Goal: Transaction & Acquisition: Download file/media

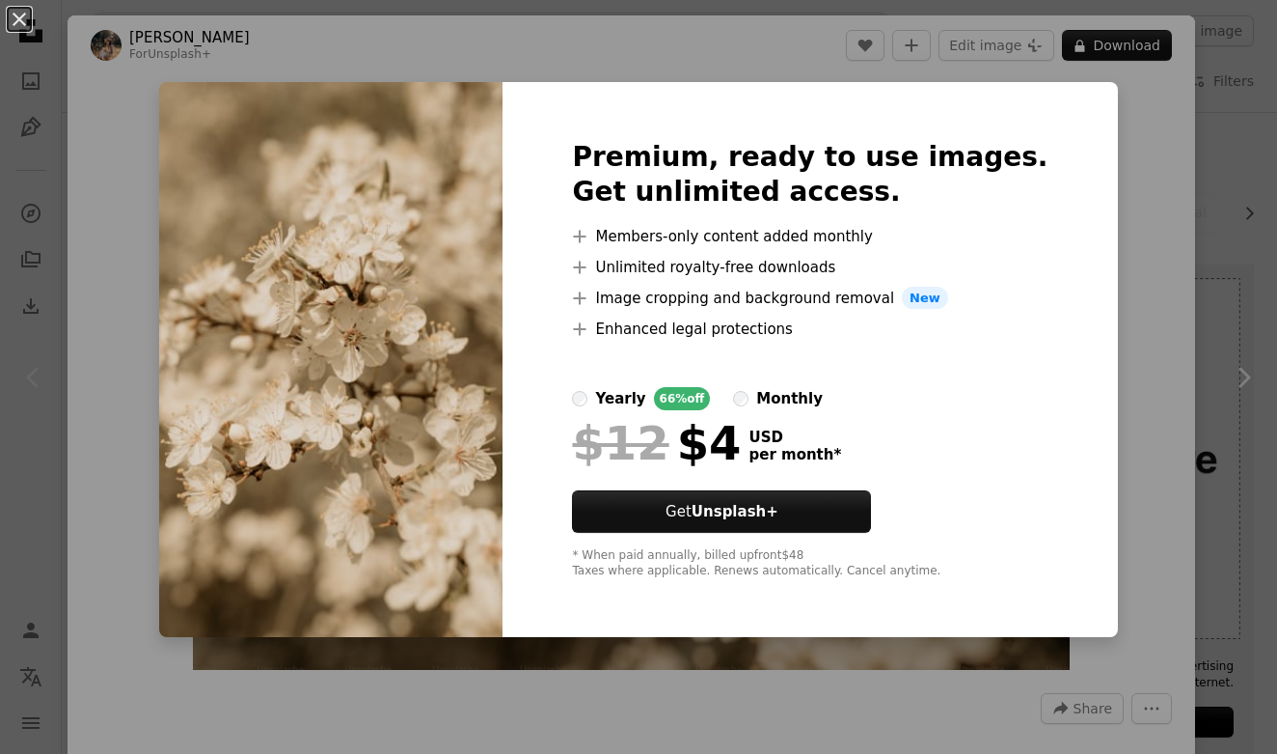
scroll to position [18427, 0]
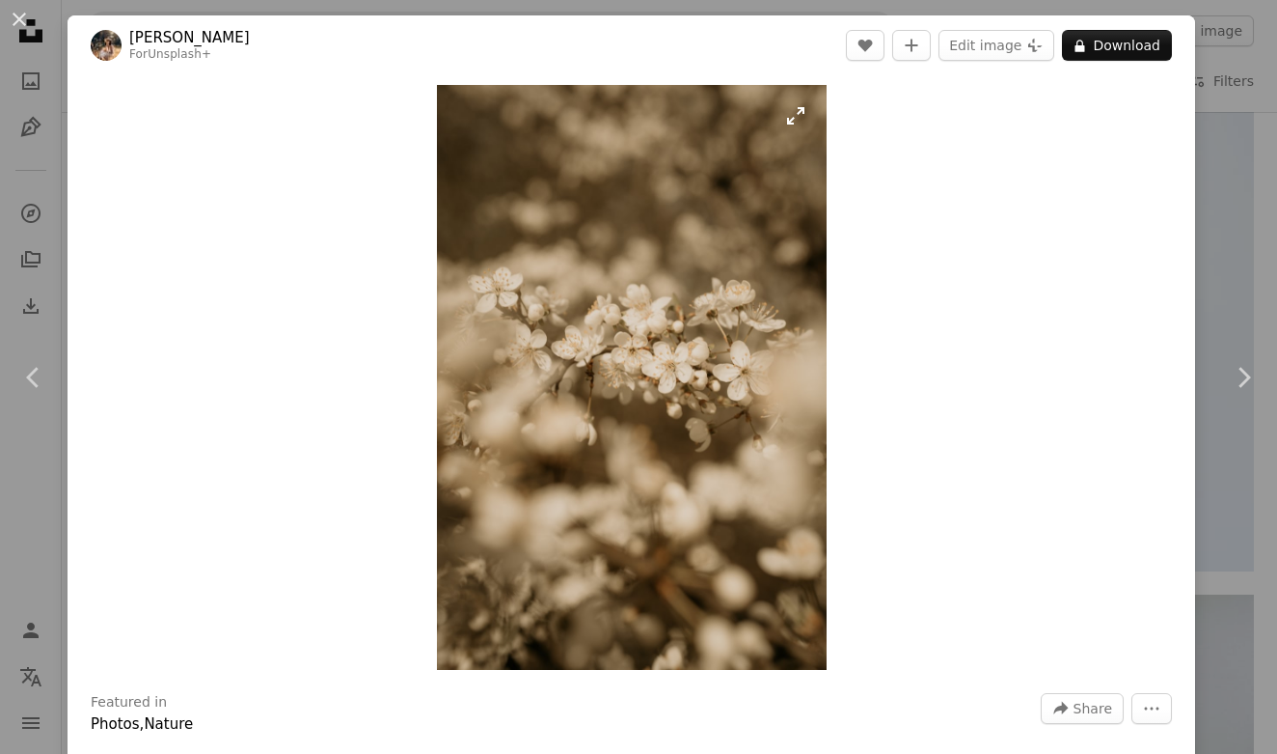
scroll to position [18411, 0]
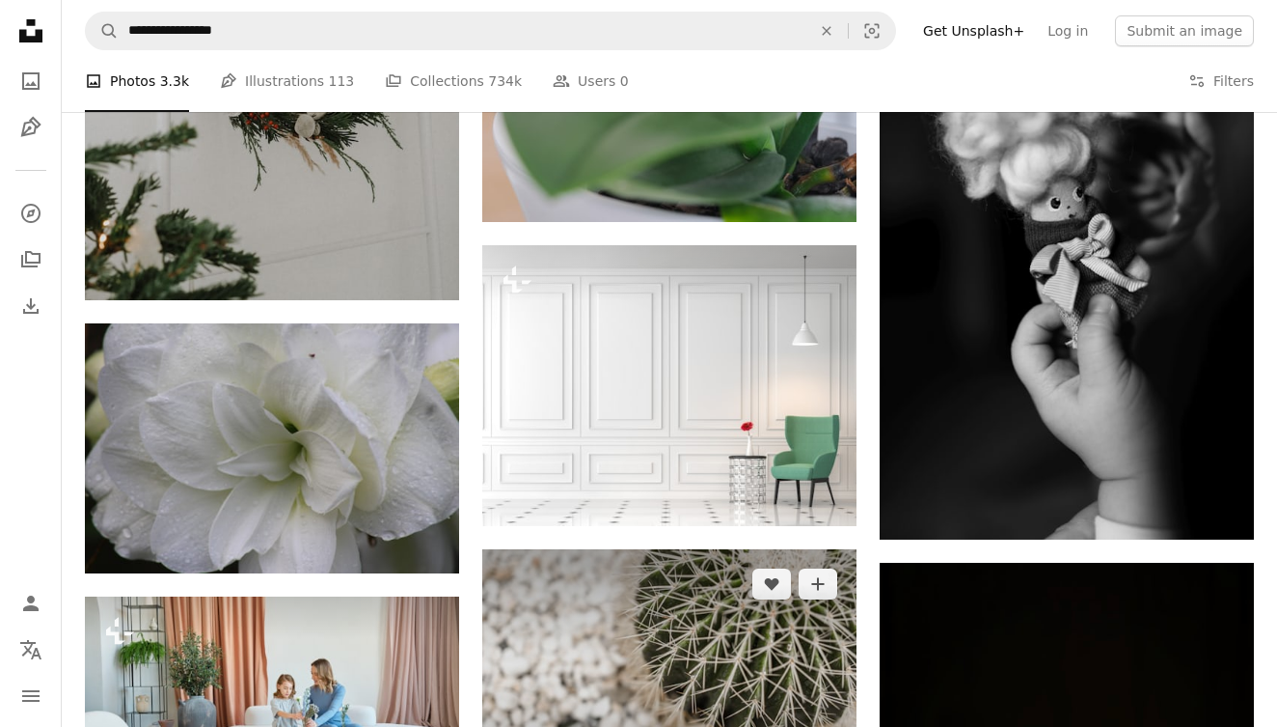
scroll to position [92476, 0]
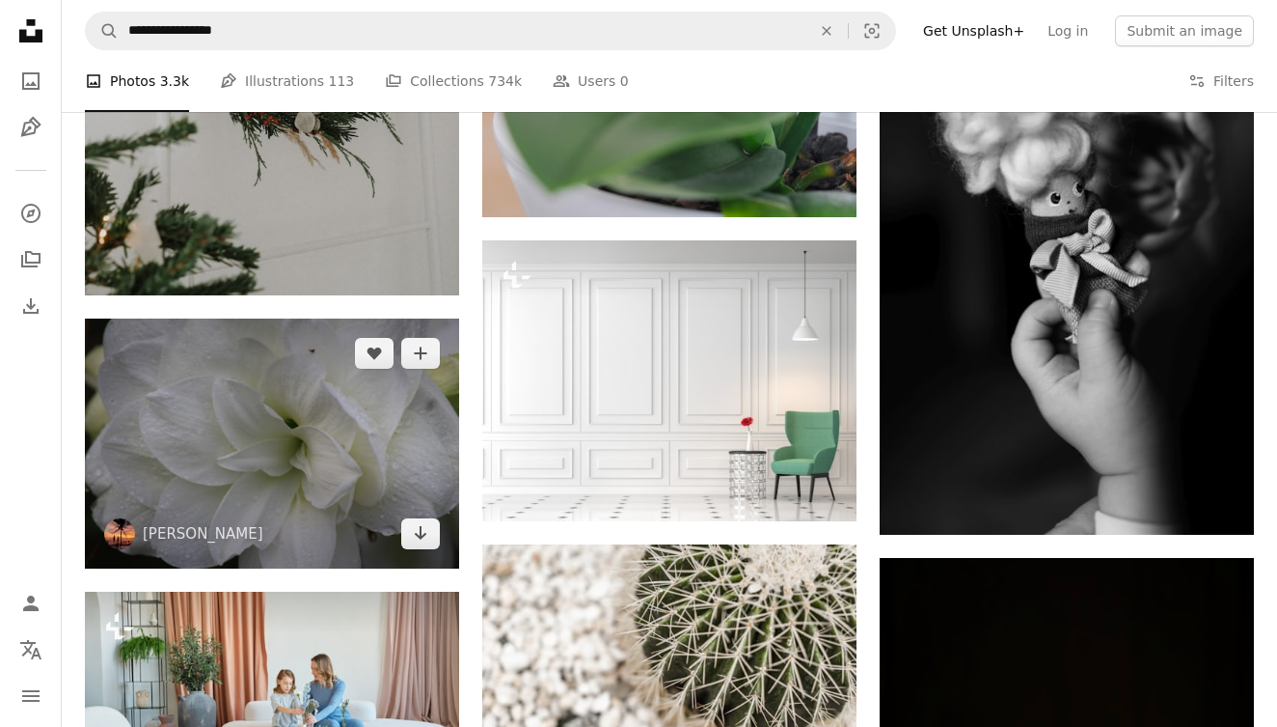
click at [258, 428] on img at bounding box center [272, 442] width 374 height 249
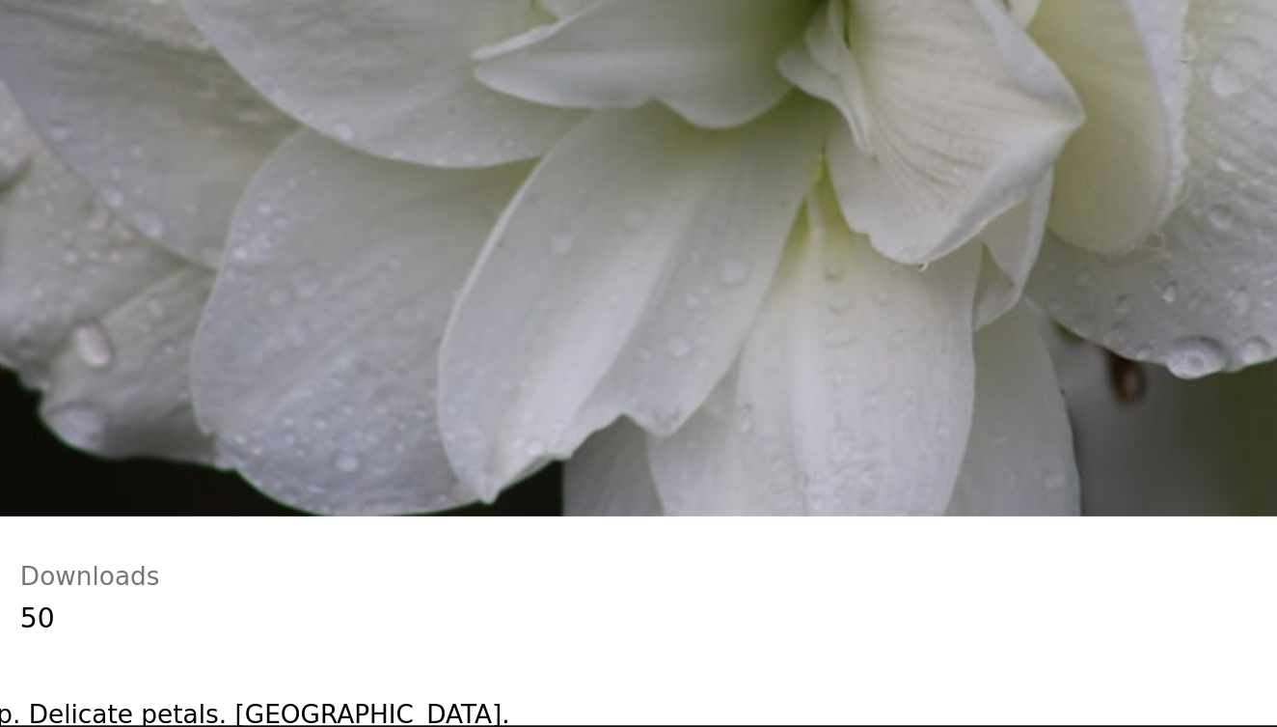
scroll to position [92476, 0]
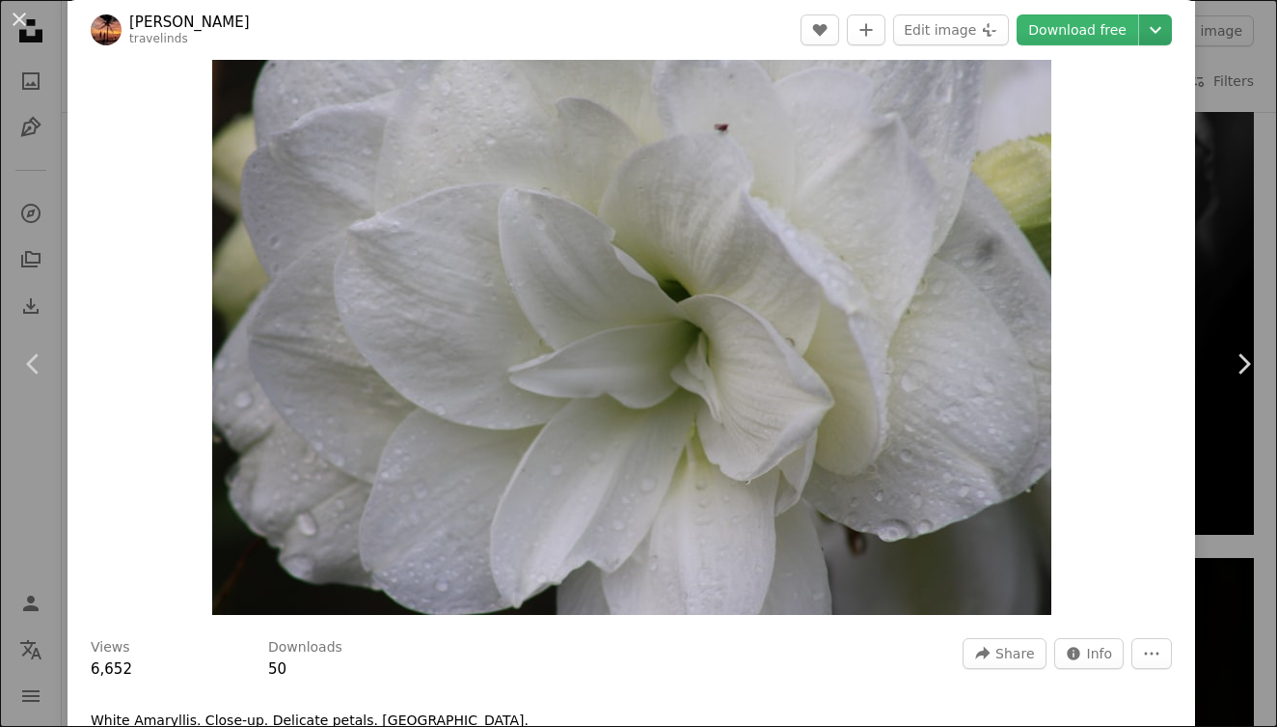
click at [1163, 29] on icon "Chevron down" at bounding box center [1155, 29] width 31 height 23
click at [1156, 333] on dialog "An X shape Chevron left Chevron right [PERSON_NAME] travelinds A heart A plus s…" at bounding box center [638, 363] width 1277 height 727
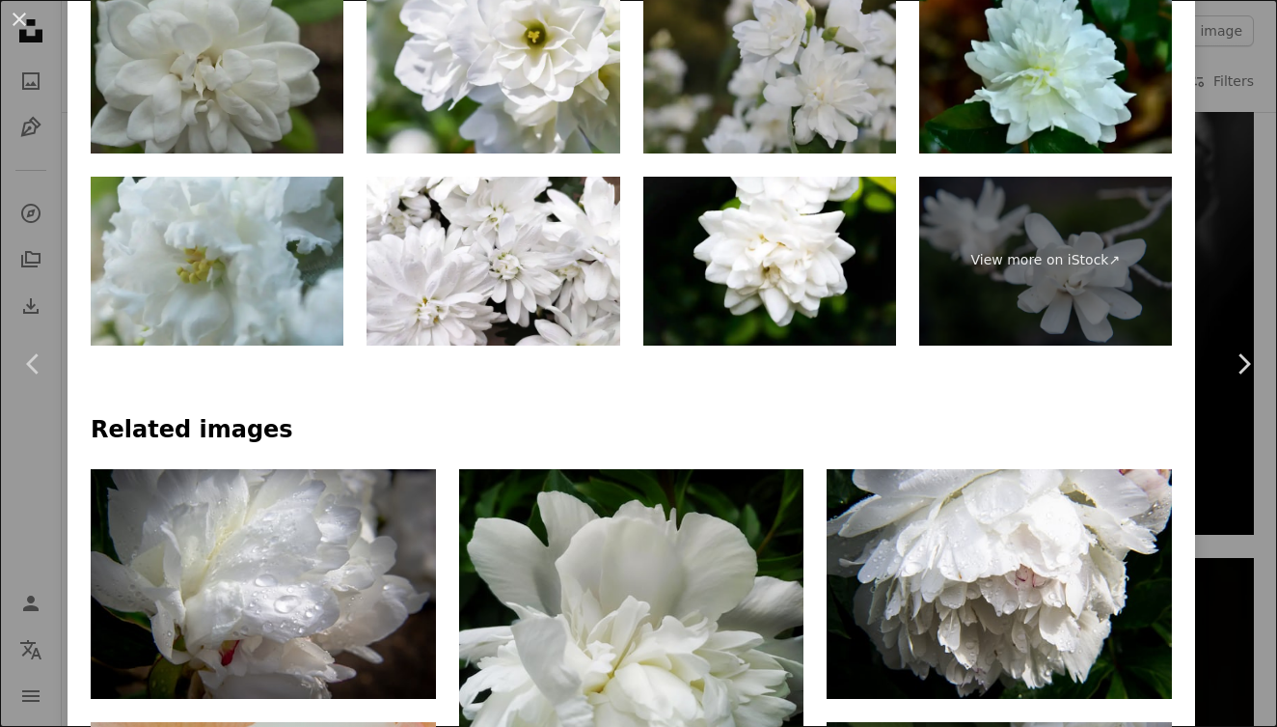
scroll to position [1080, 0]
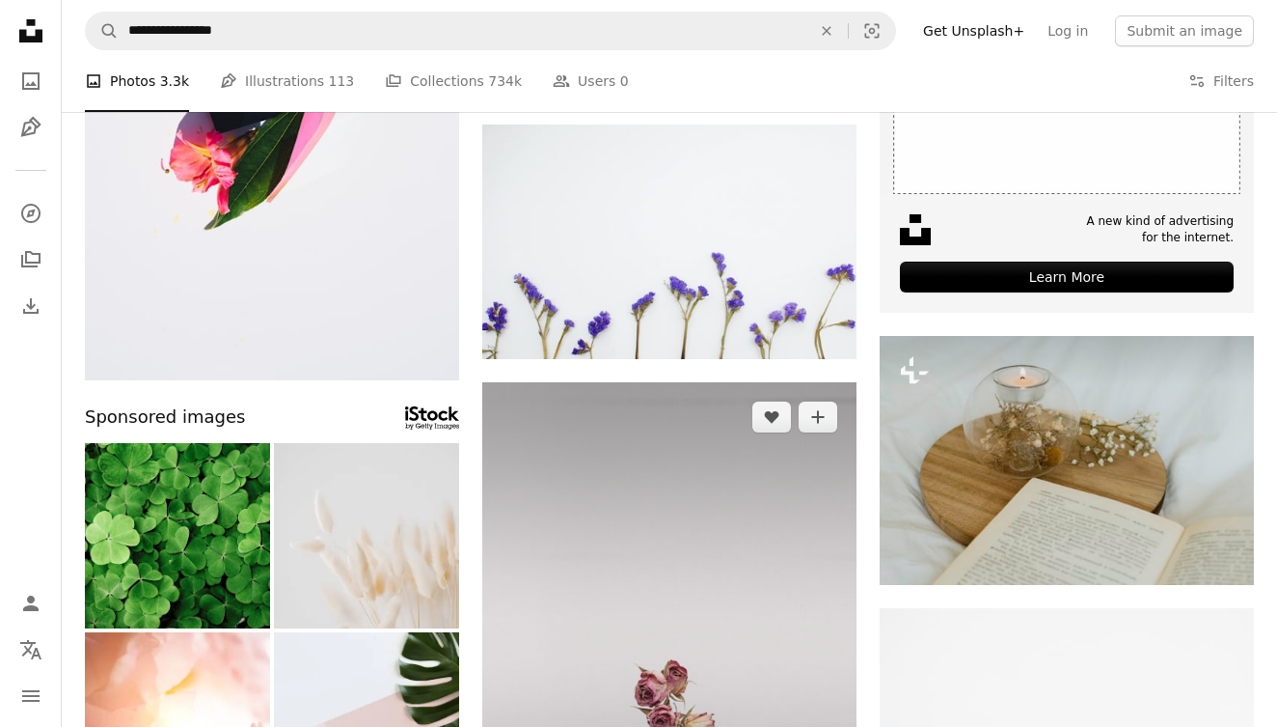
scroll to position [458, 0]
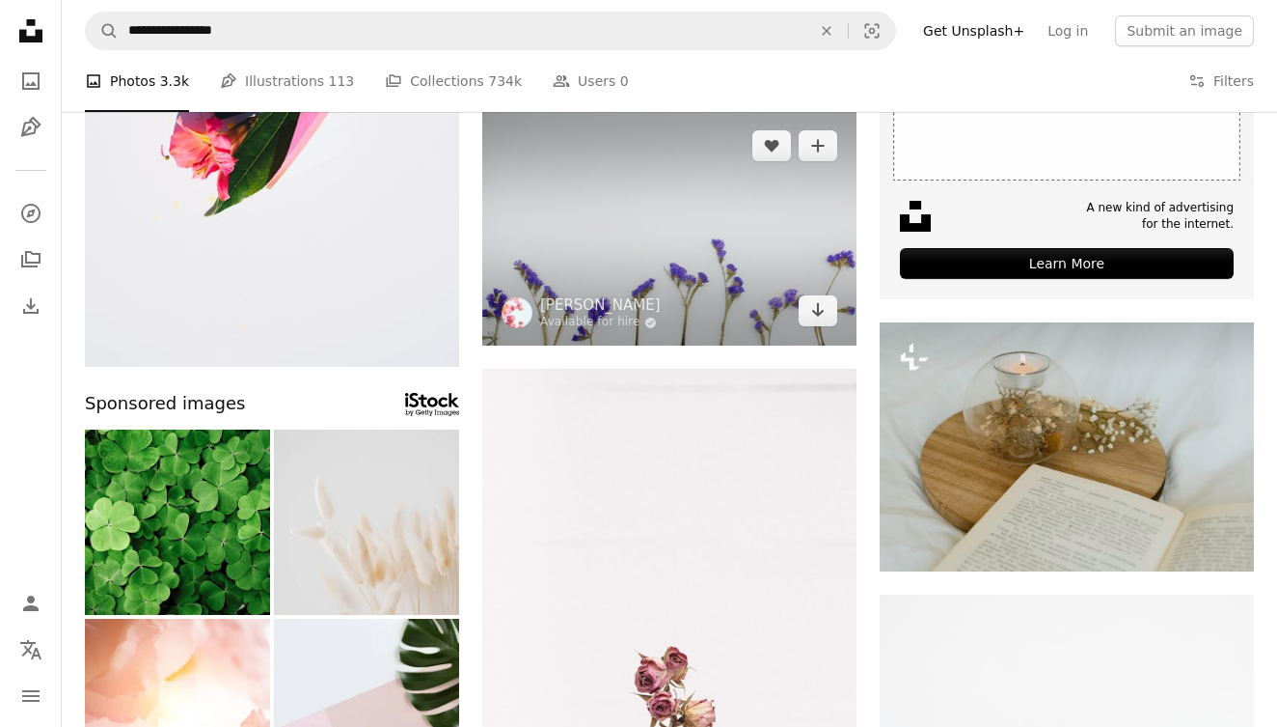
click at [704, 243] on img at bounding box center [669, 228] width 374 height 235
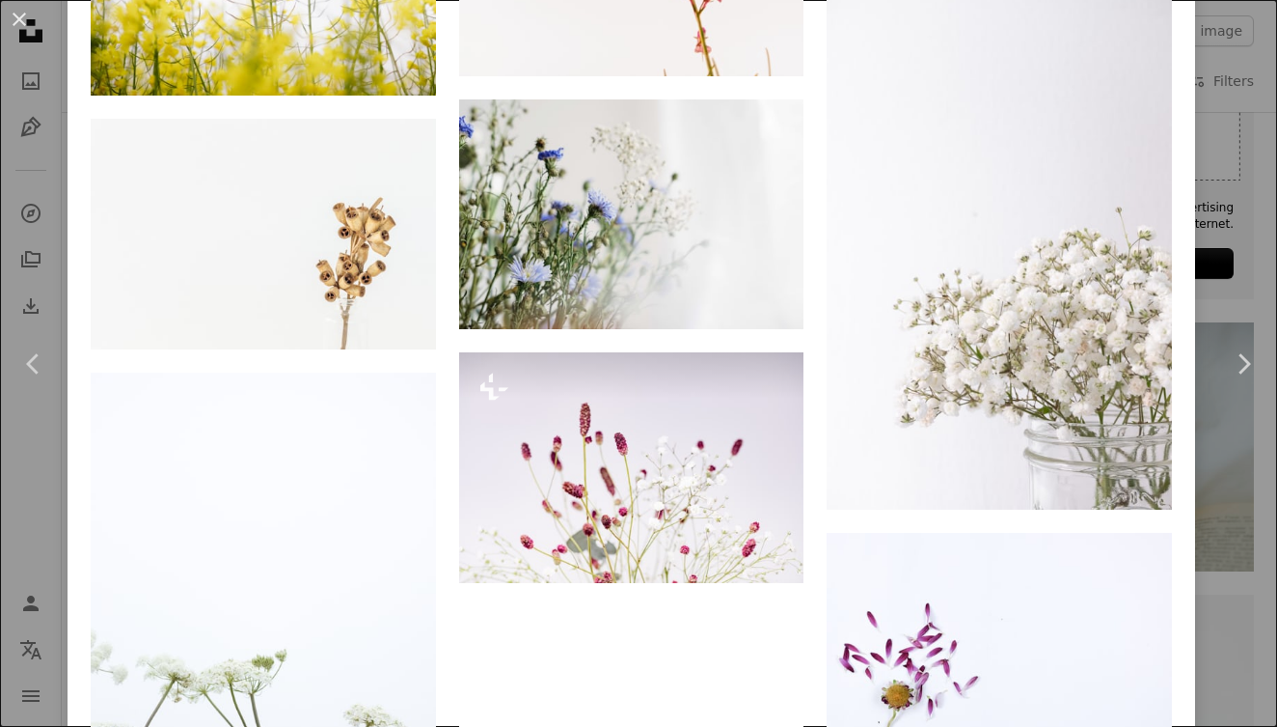
scroll to position [4602, 0]
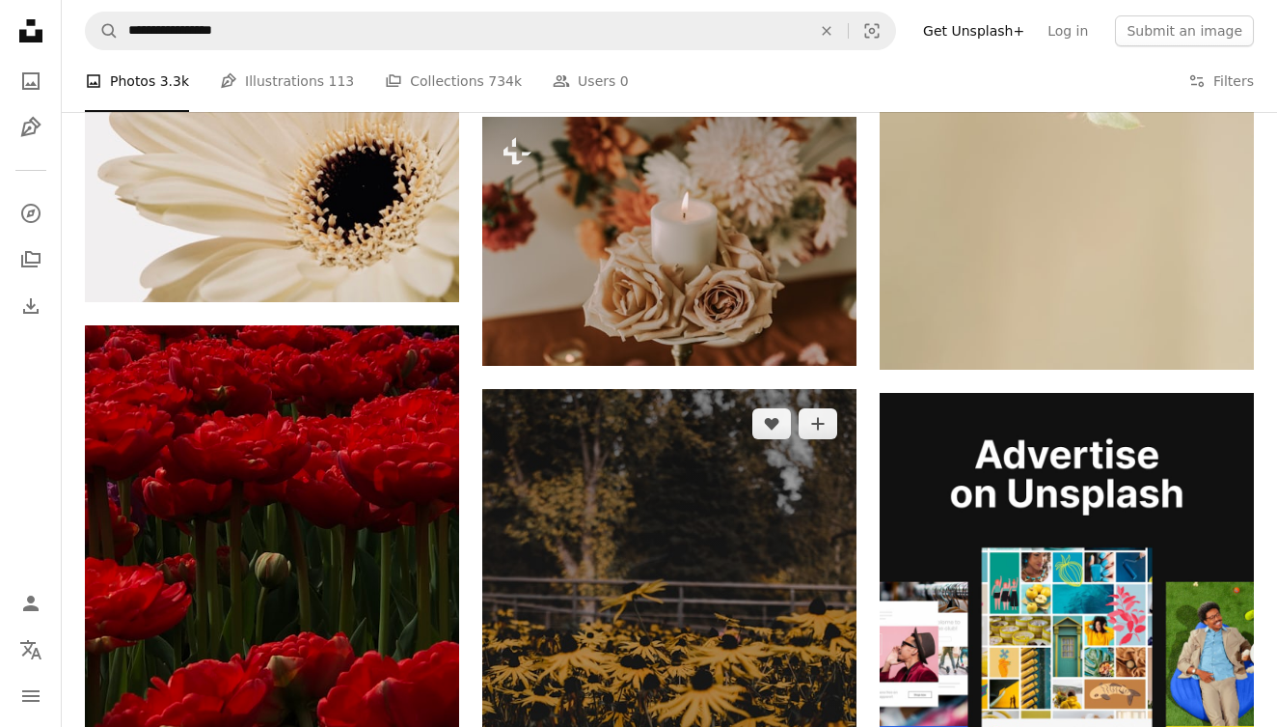
scroll to position [6223, 0]
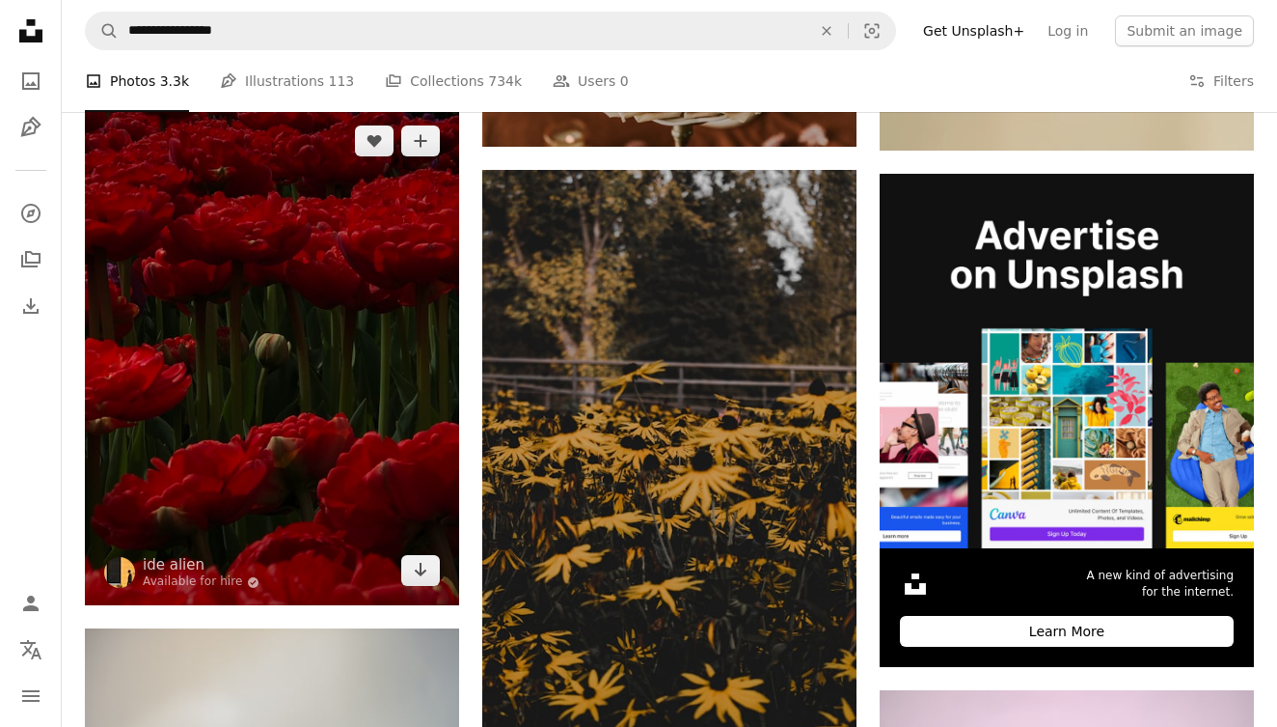
click at [346, 463] on img at bounding box center [272, 356] width 374 height 500
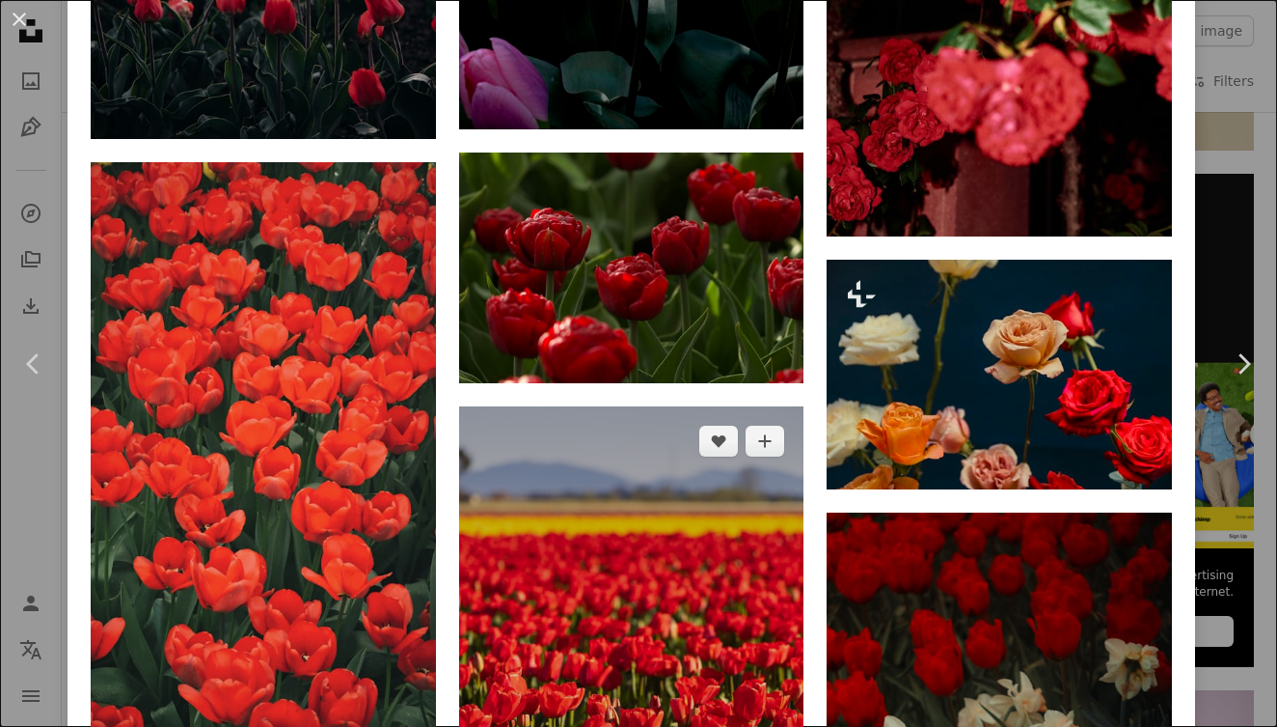
scroll to position [7452, 0]
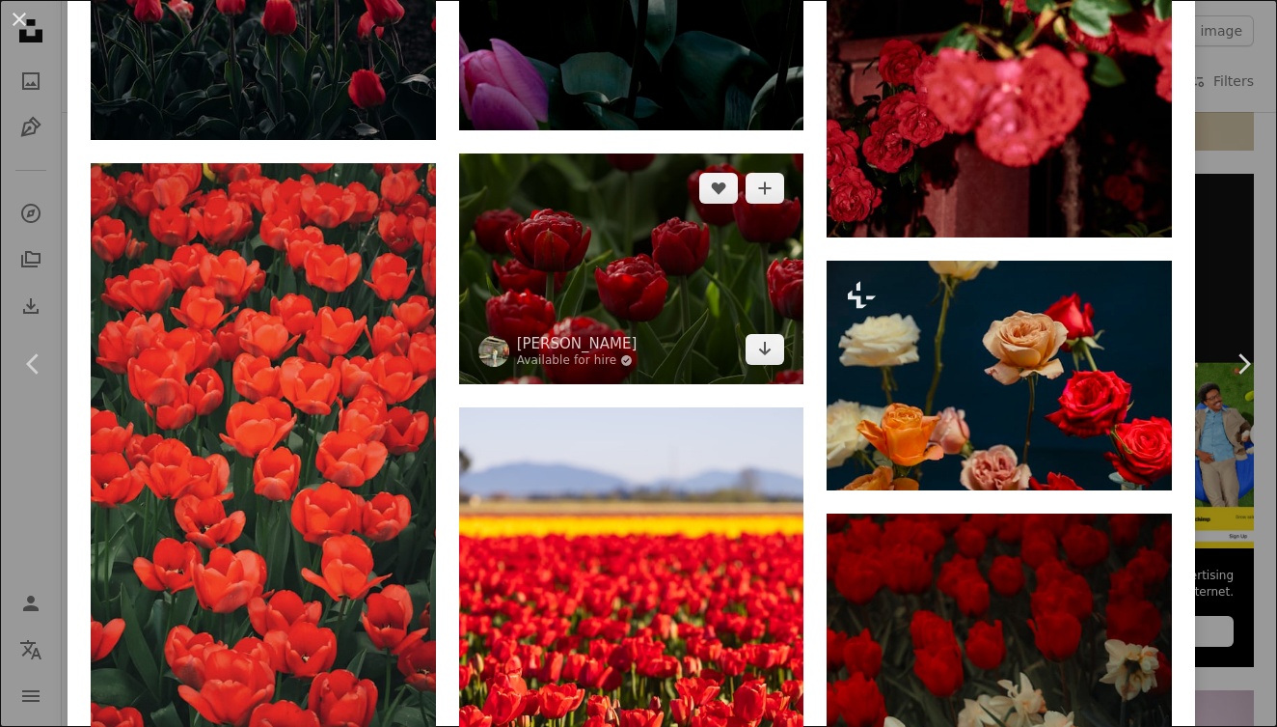
click at [617, 383] on img at bounding box center [631, 268] width 345 height 230
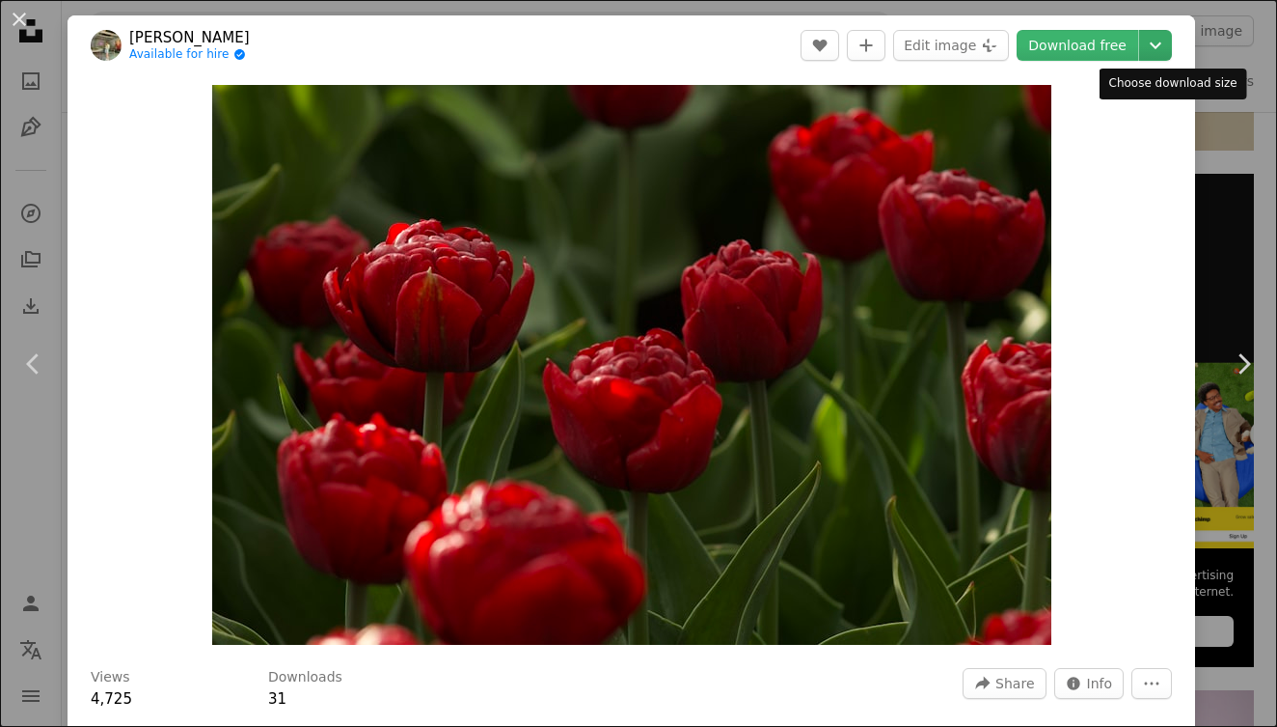
click at [1167, 34] on icon "Chevron down" at bounding box center [1155, 45] width 31 height 23
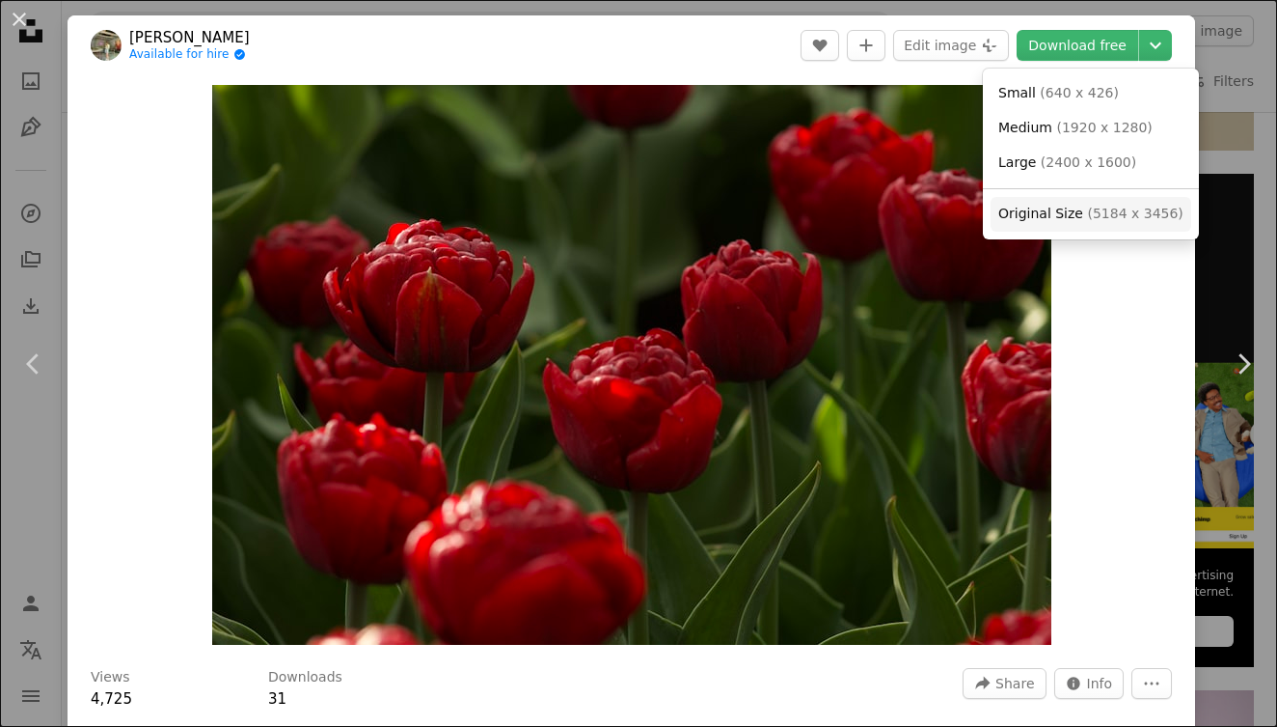
click at [1128, 216] on span "( 5184 x 3456 )" at bounding box center [1135, 213] width 96 height 15
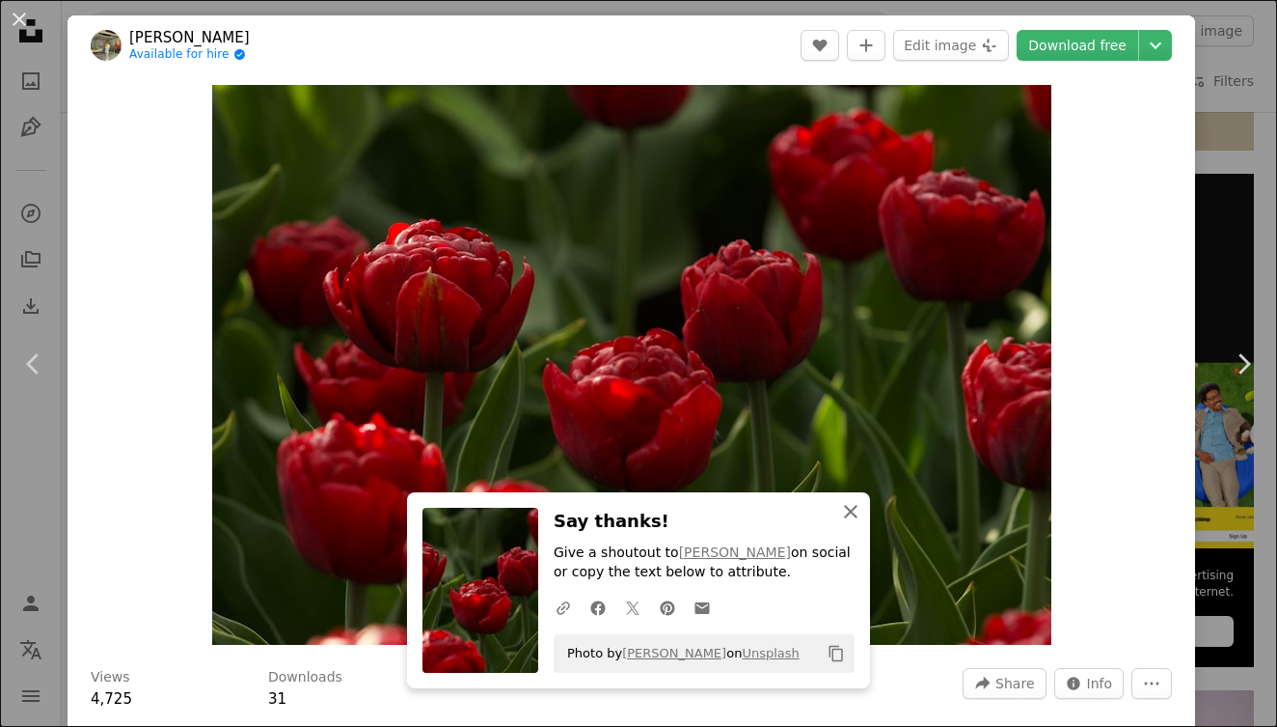
click at [853, 514] on icon "An X shape" at bounding box center [850, 511] width 23 height 23
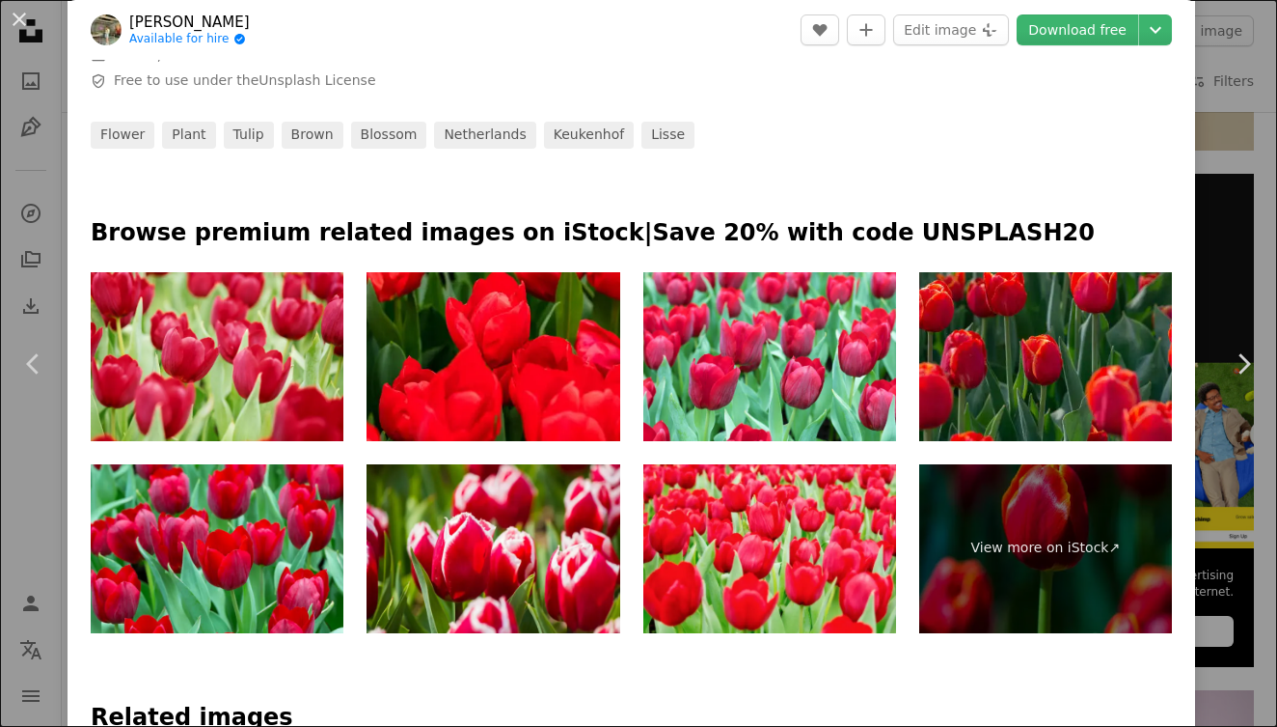
scroll to position [807, 0]
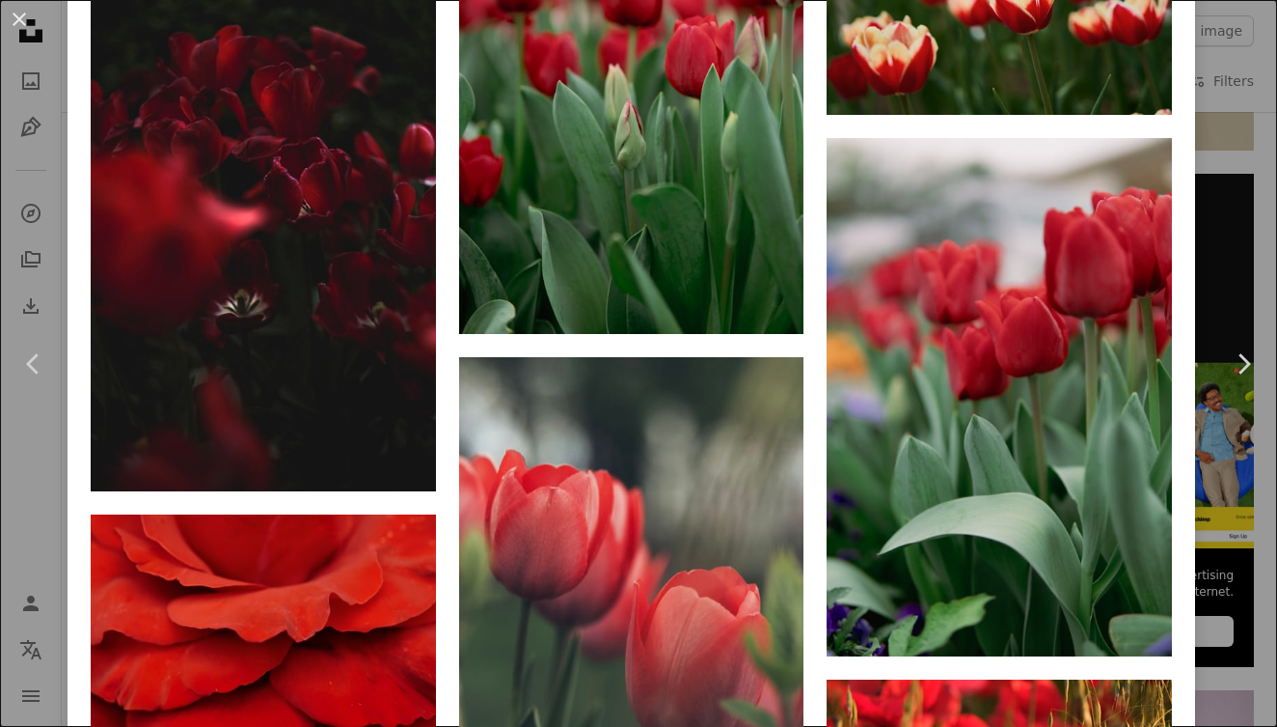
scroll to position [12534, 0]
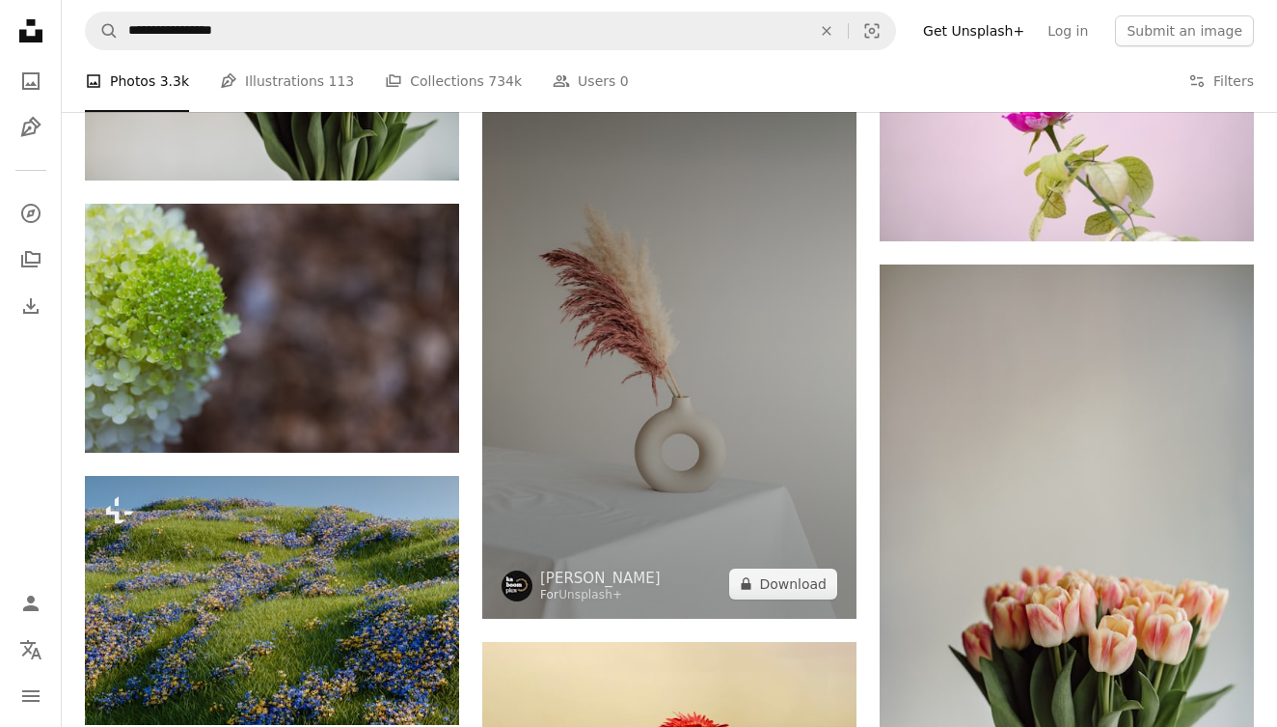
scroll to position [6919, 0]
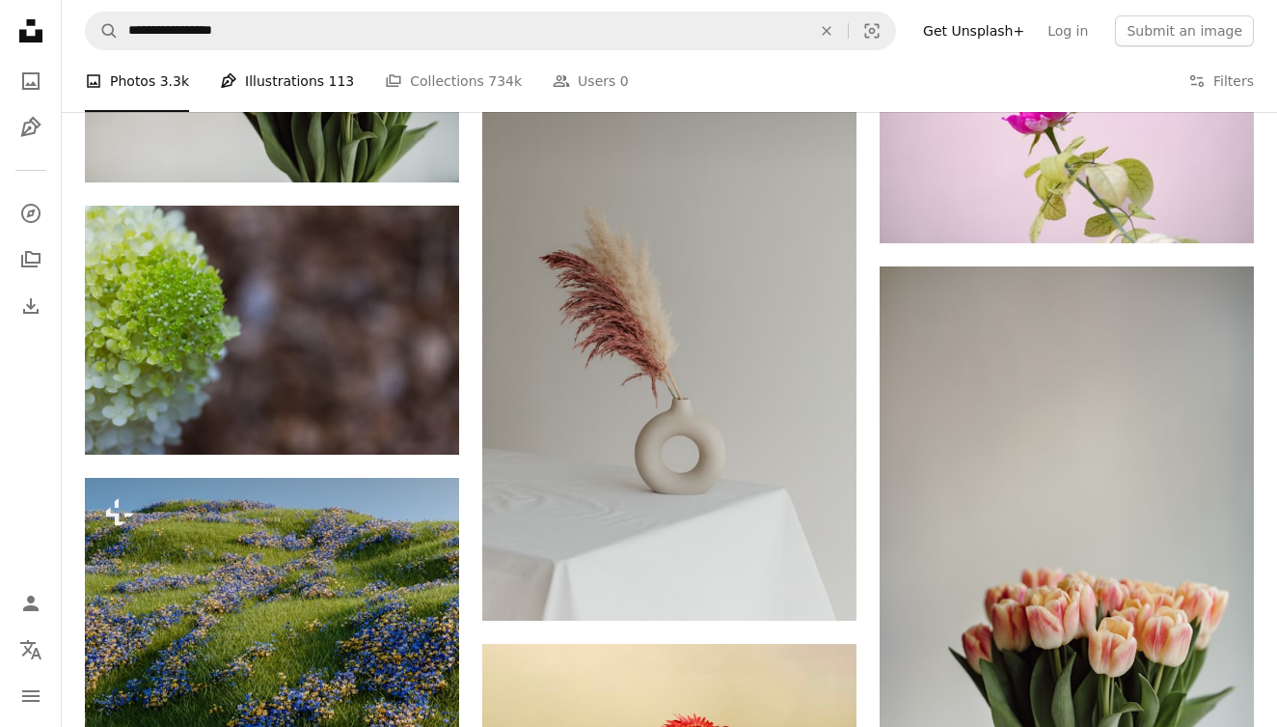
click at [294, 70] on link "Pen Tool Illustrations 113" at bounding box center [287, 81] width 134 height 62
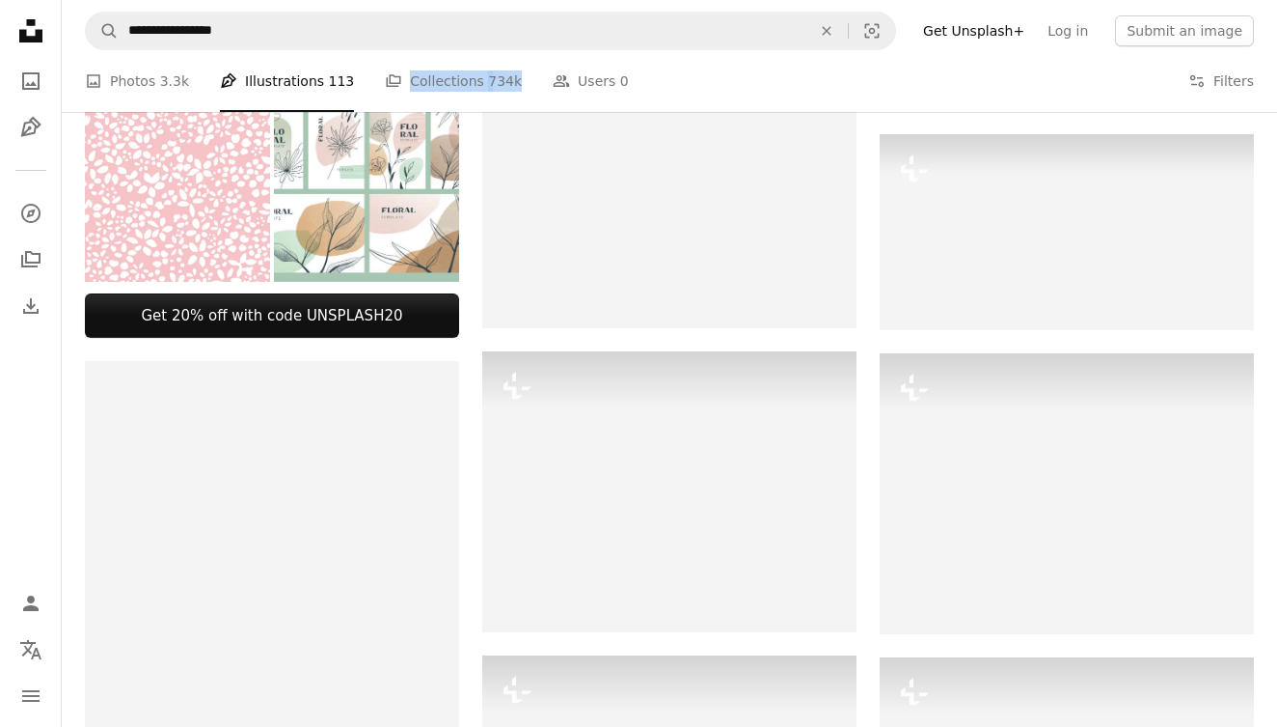
scroll to position [881, 0]
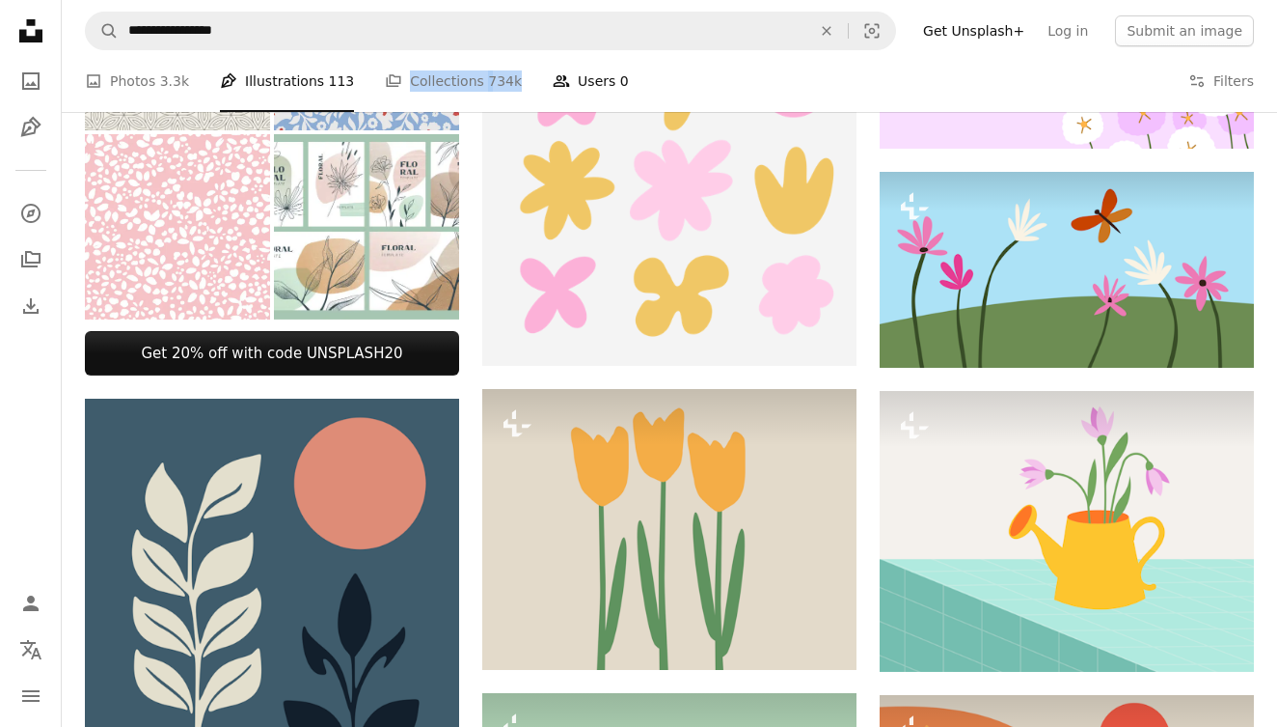
click at [571, 76] on link "People Users 0" at bounding box center [591, 81] width 76 height 62
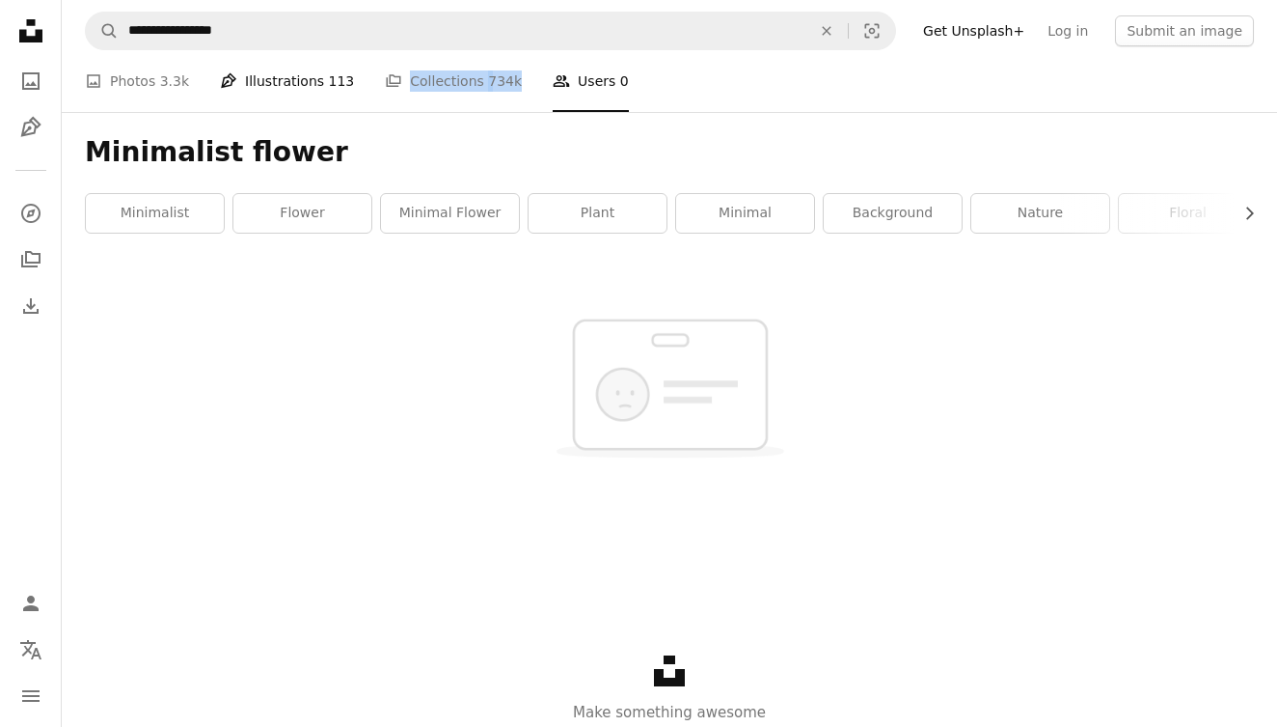
click at [250, 75] on link "Pen Tool Illustrations 113" at bounding box center [287, 81] width 134 height 62
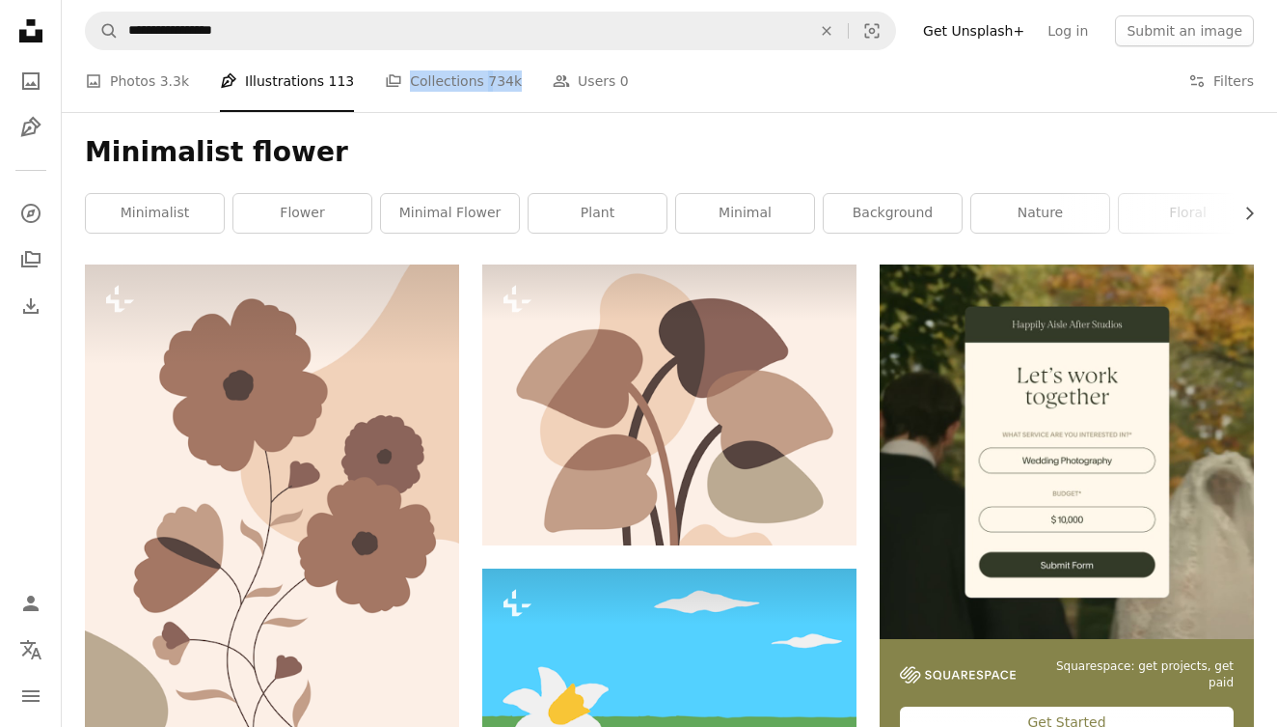
click at [191, 83] on ul "A photo Photos 3.3k Pen Tool Illustrations 113 A stack of folders Collections 7…" at bounding box center [357, 81] width 544 height 62
click at [160, 89] on span "3.3k" at bounding box center [174, 80] width 29 height 21
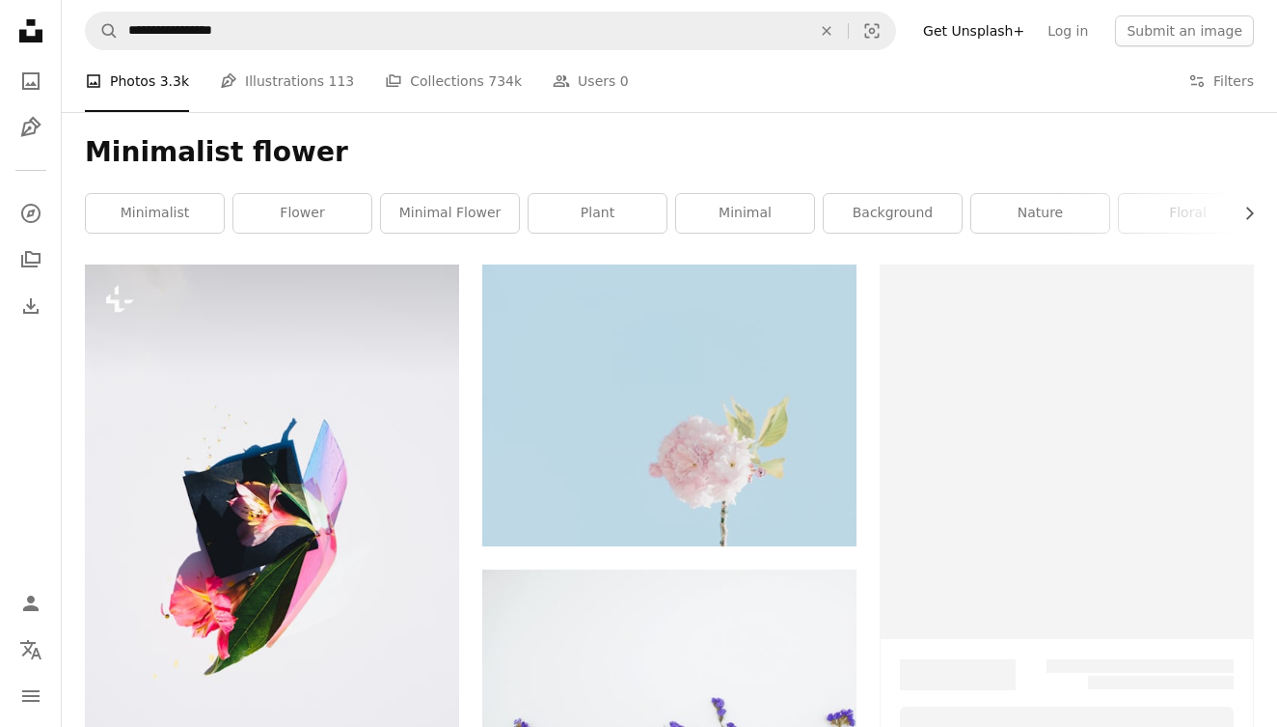
click at [141, 81] on li "A photo Photos 3.3k" at bounding box center [137, 81] width 104 height 62
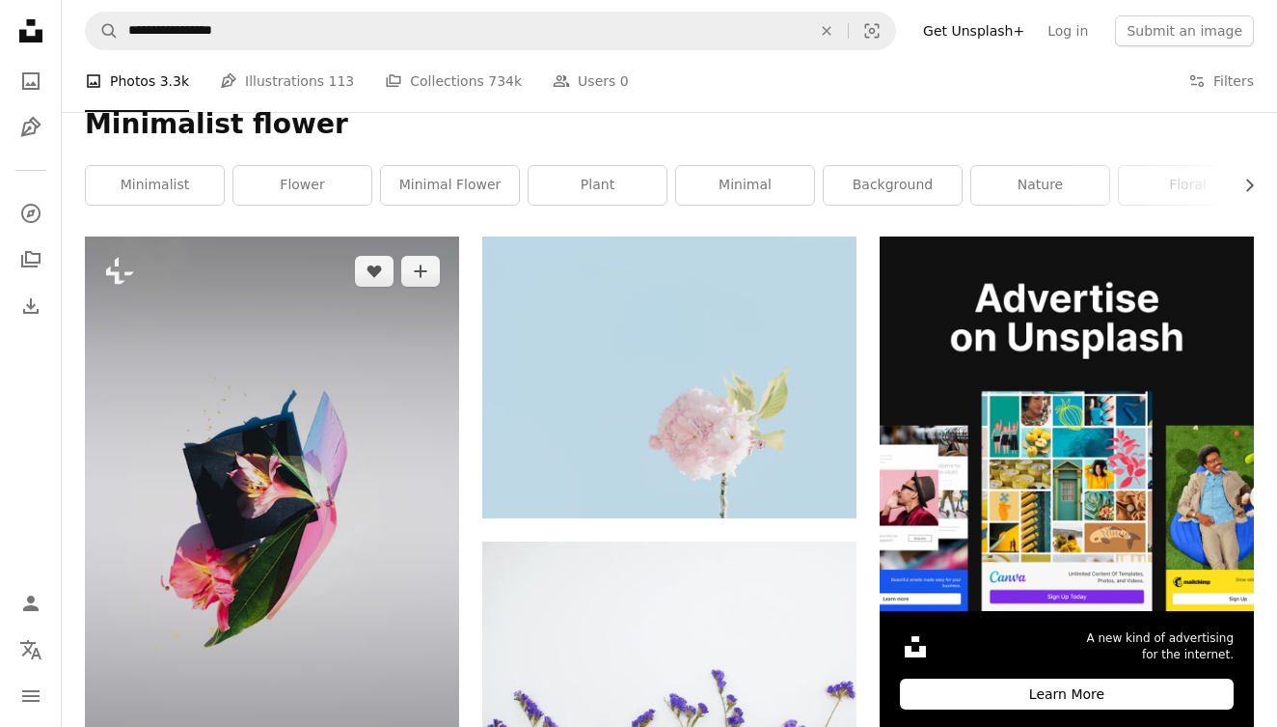
scroll to position [39, 0]
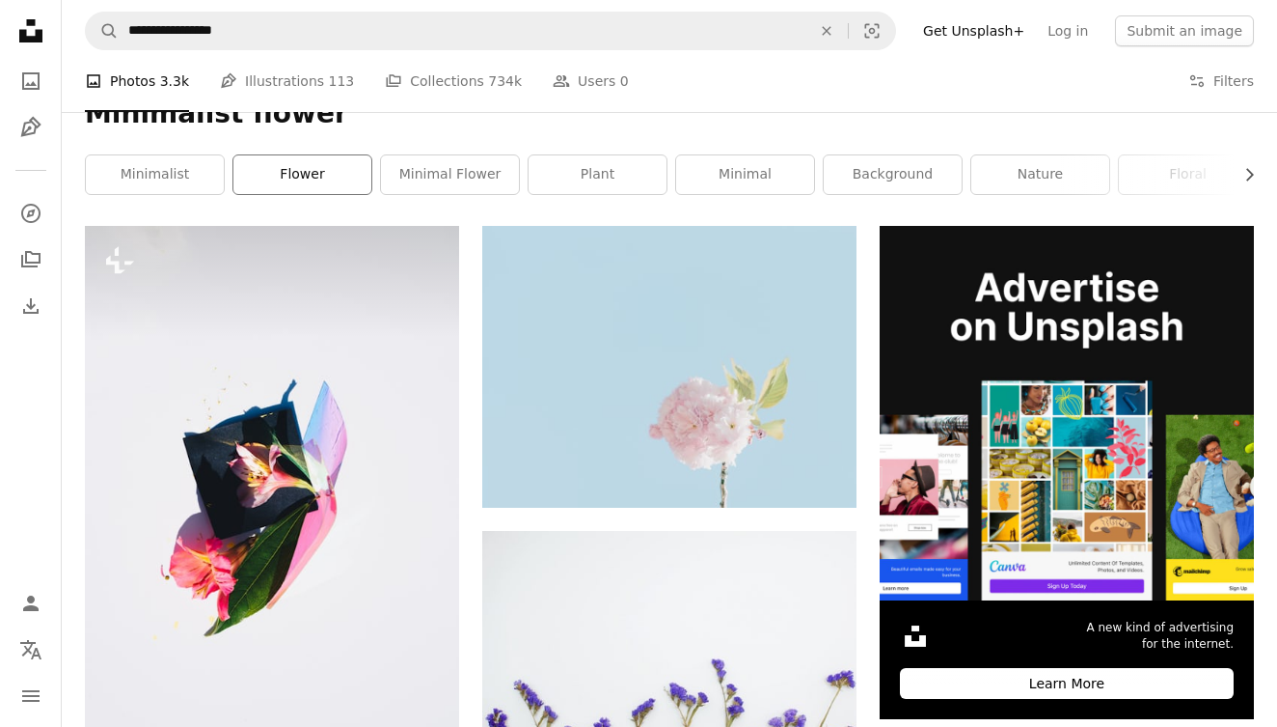
click at [330, 186] on link "flower" at bounding box center [302, 174] width 138 height 39
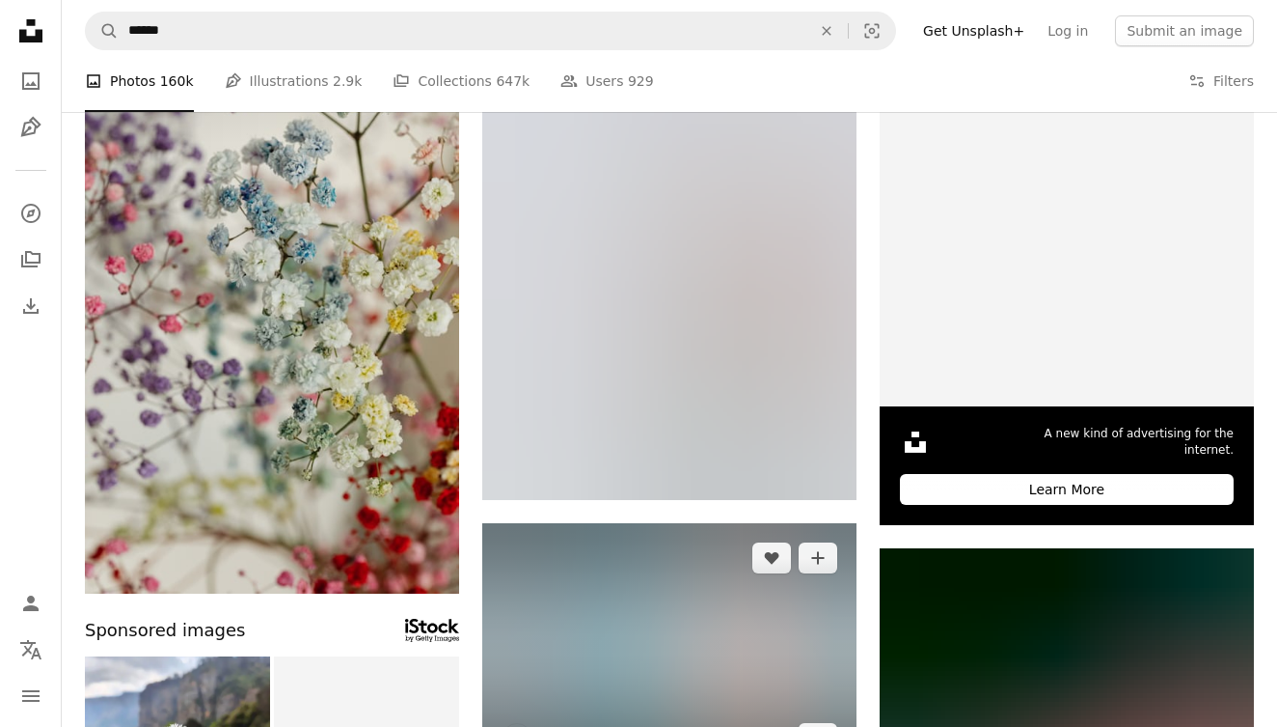
scroll to position [313, 0]
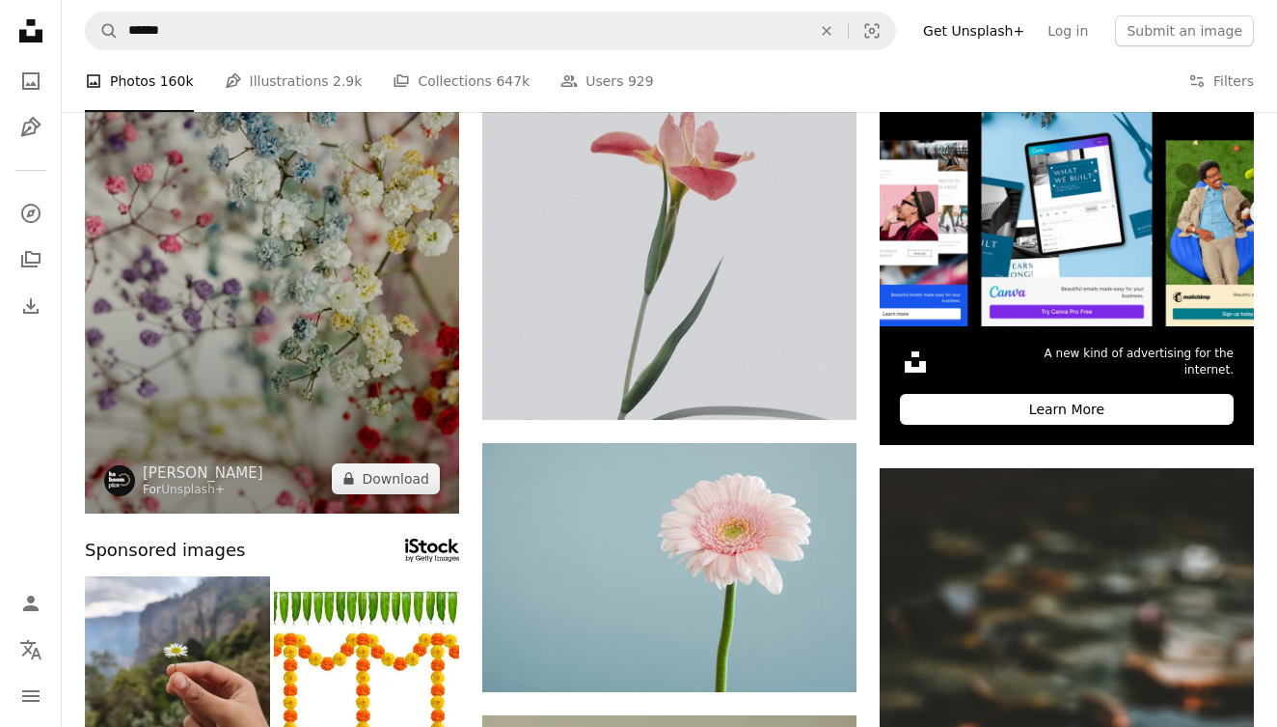
click at [340, 421] on img at bounding box center [272, 233] width 374 height 562
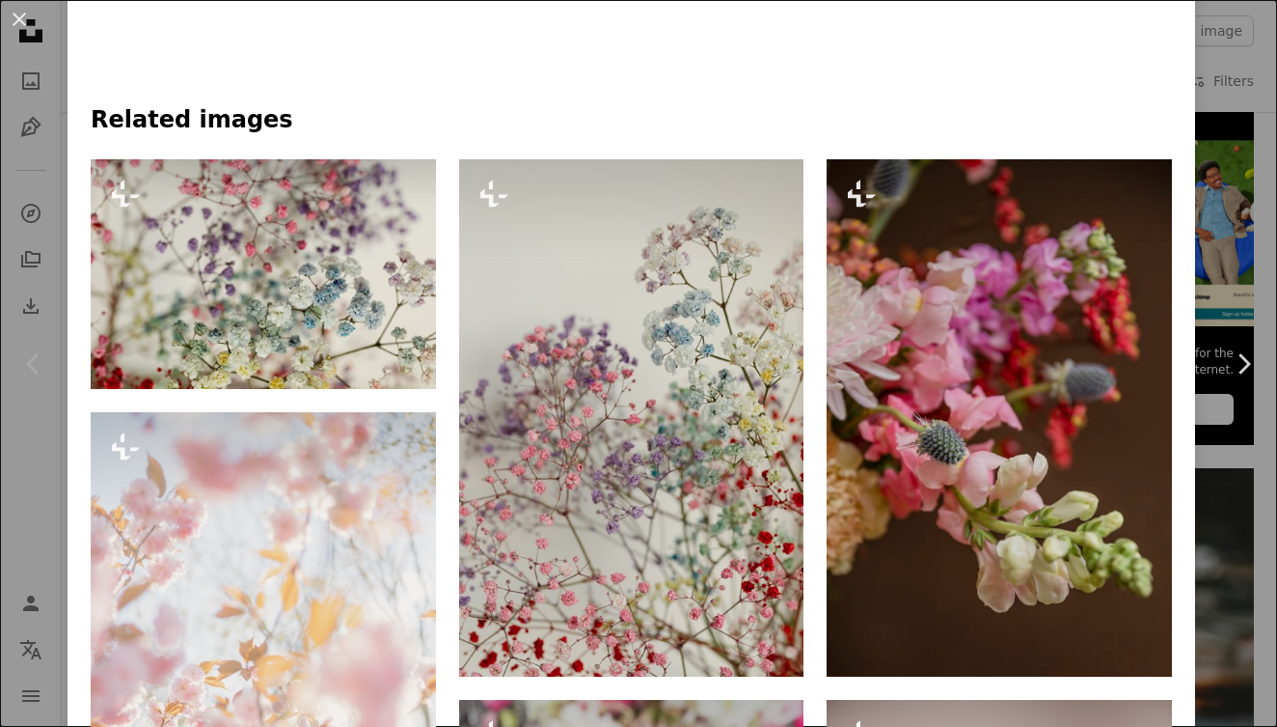
scroll to position [1219, 0]
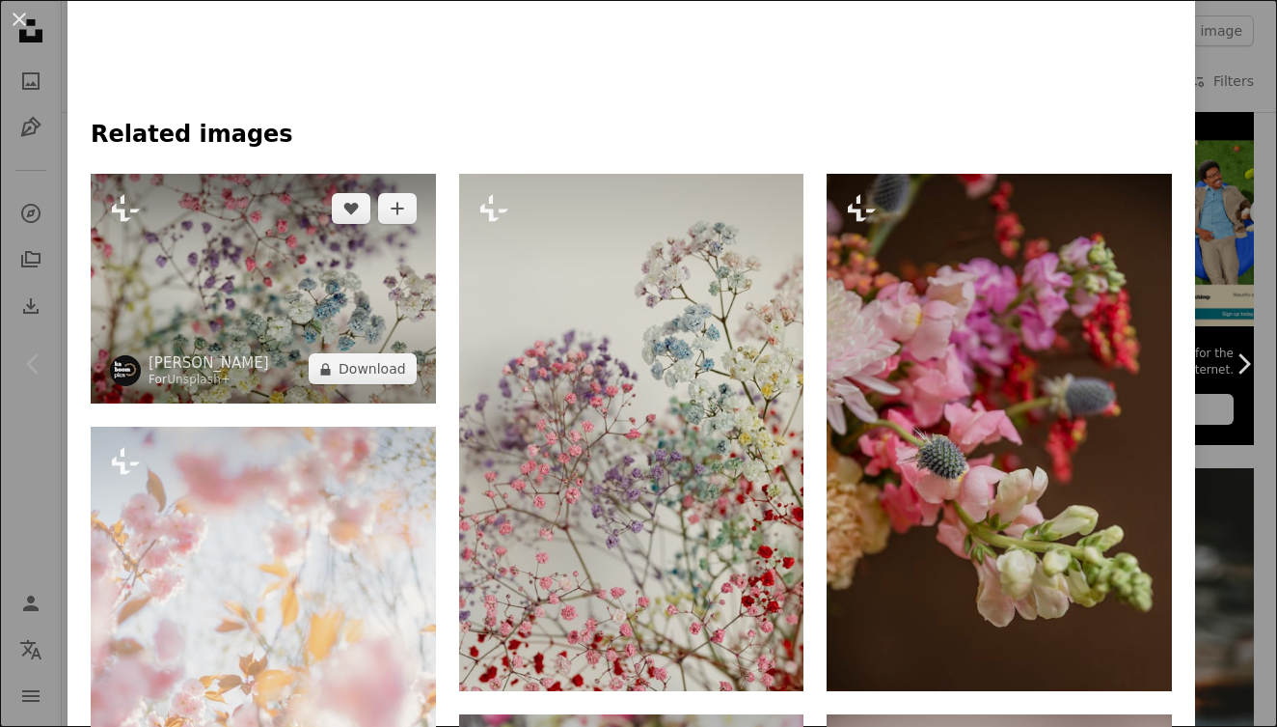
click at [335, 296] on img at bounding box center [263, 289] width 345 height 230
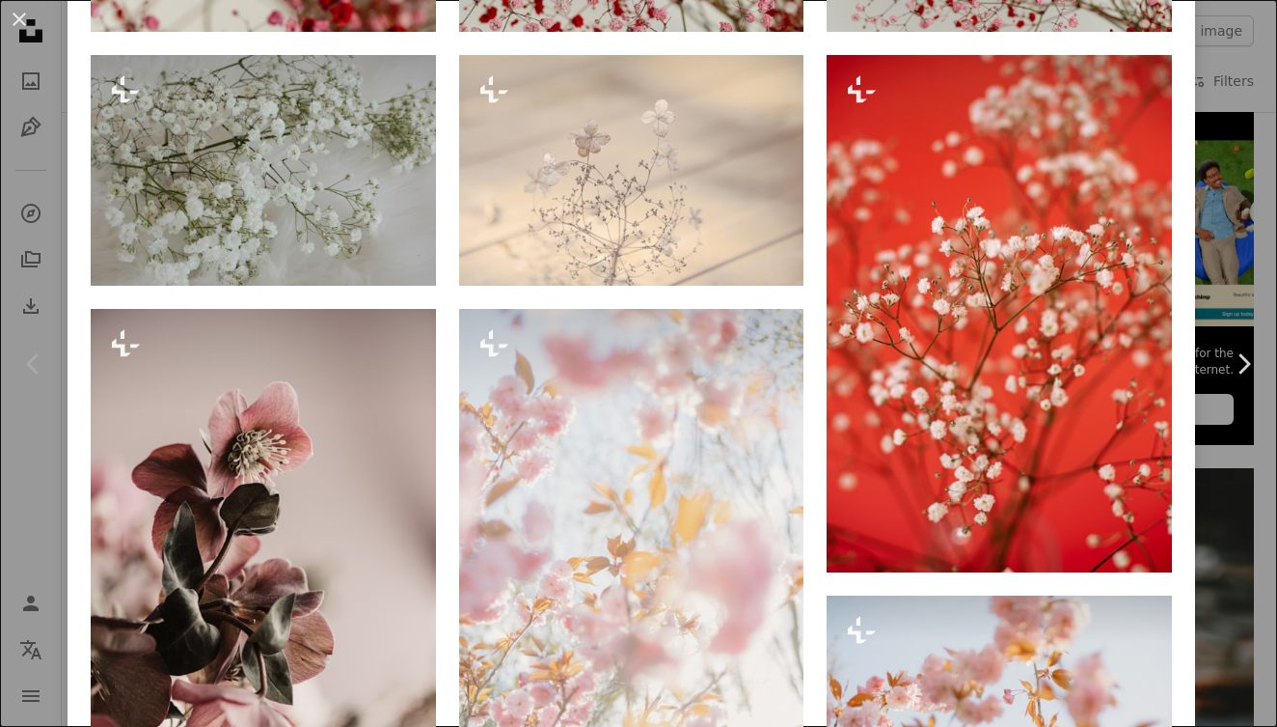
scroll to position [1868, 0]
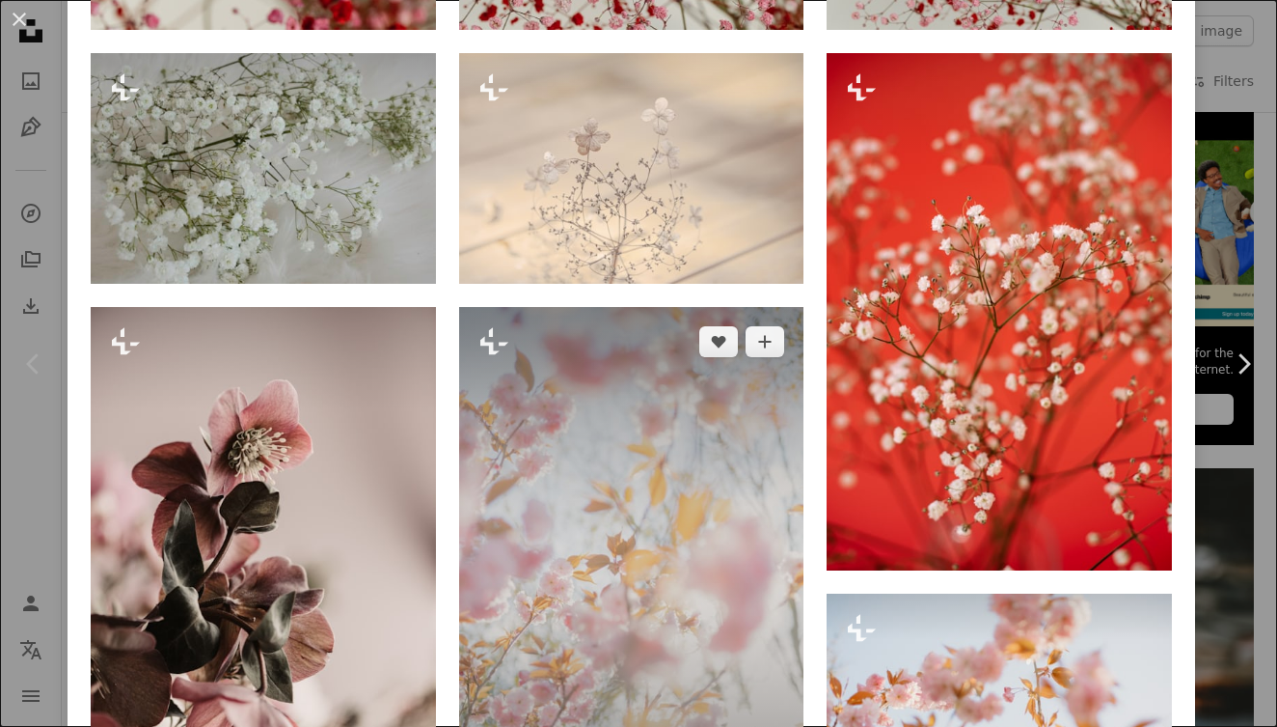
click at [673, 476] on img at bounding box center [631, 566] width 345 height 518
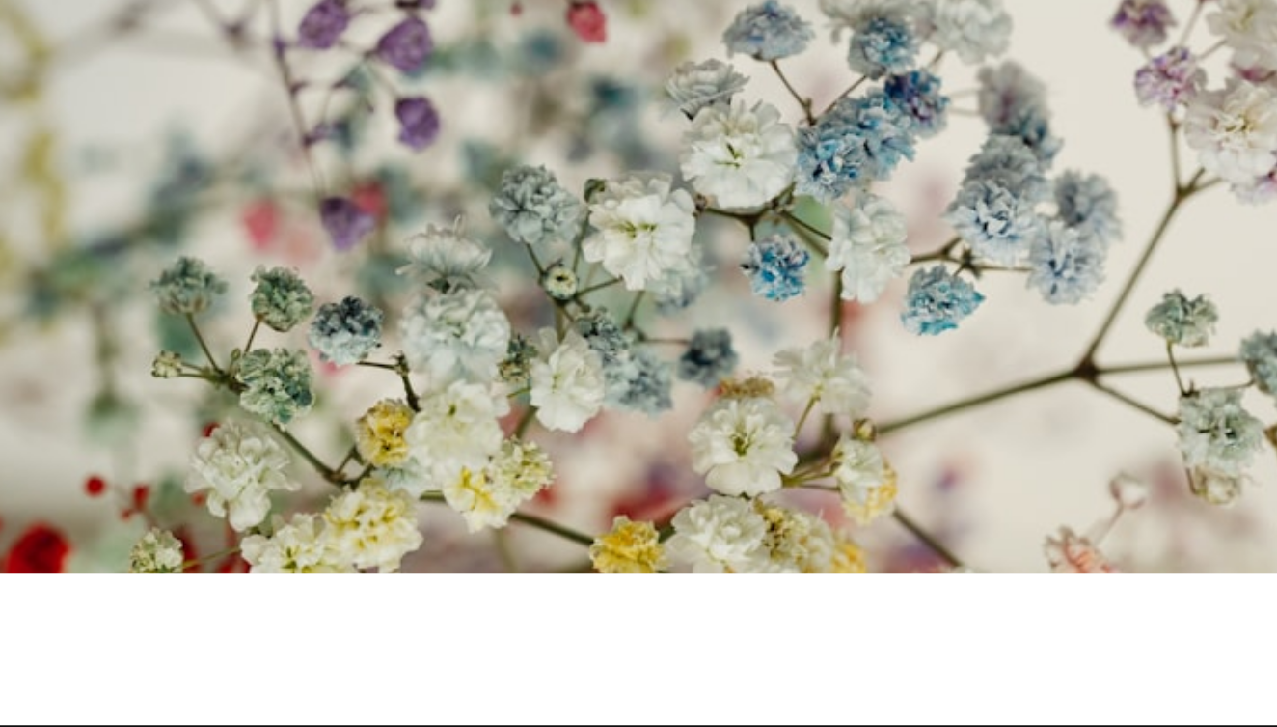
scroll to position [313, 0]
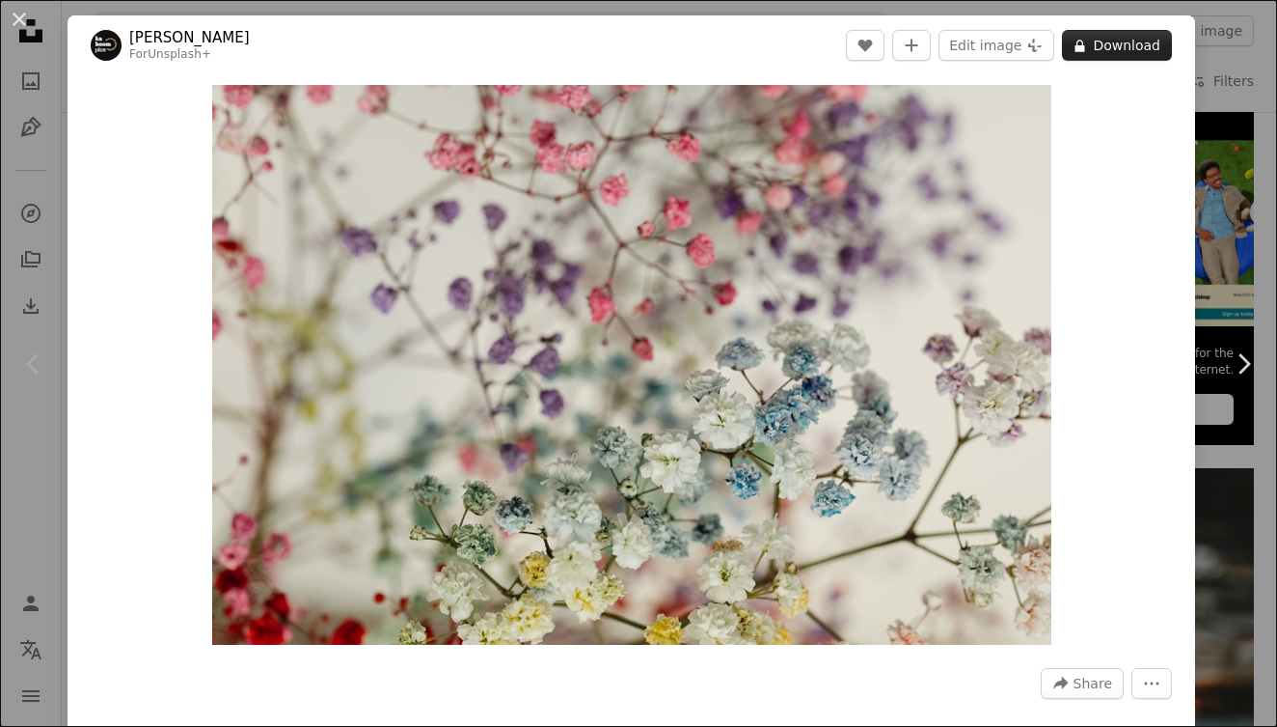
click at [1133, 40] on button "A lock Download" at bounding box center [1117, 45] width 110 height 31
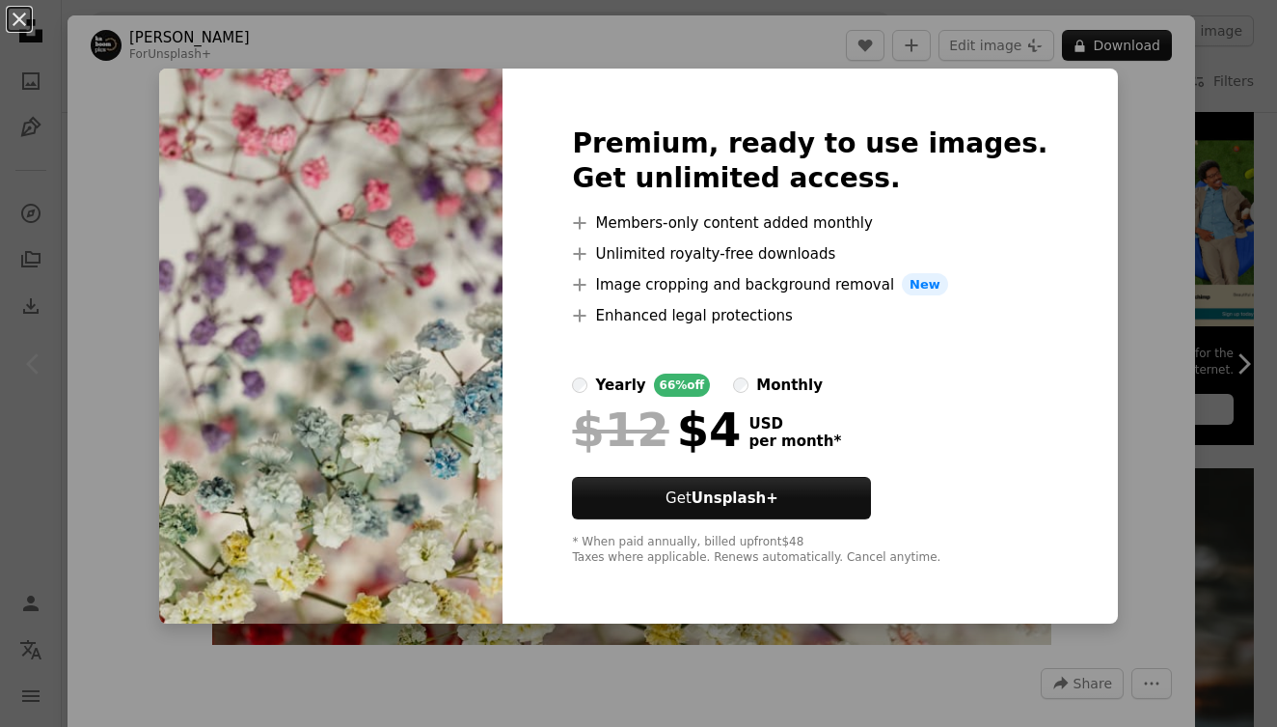
click at [125, 75] on div "An X shape Premium, ready to use images. Get unlimited access. A plus sign Memb…" at bounding box center [638, 363] width 1277 height 727
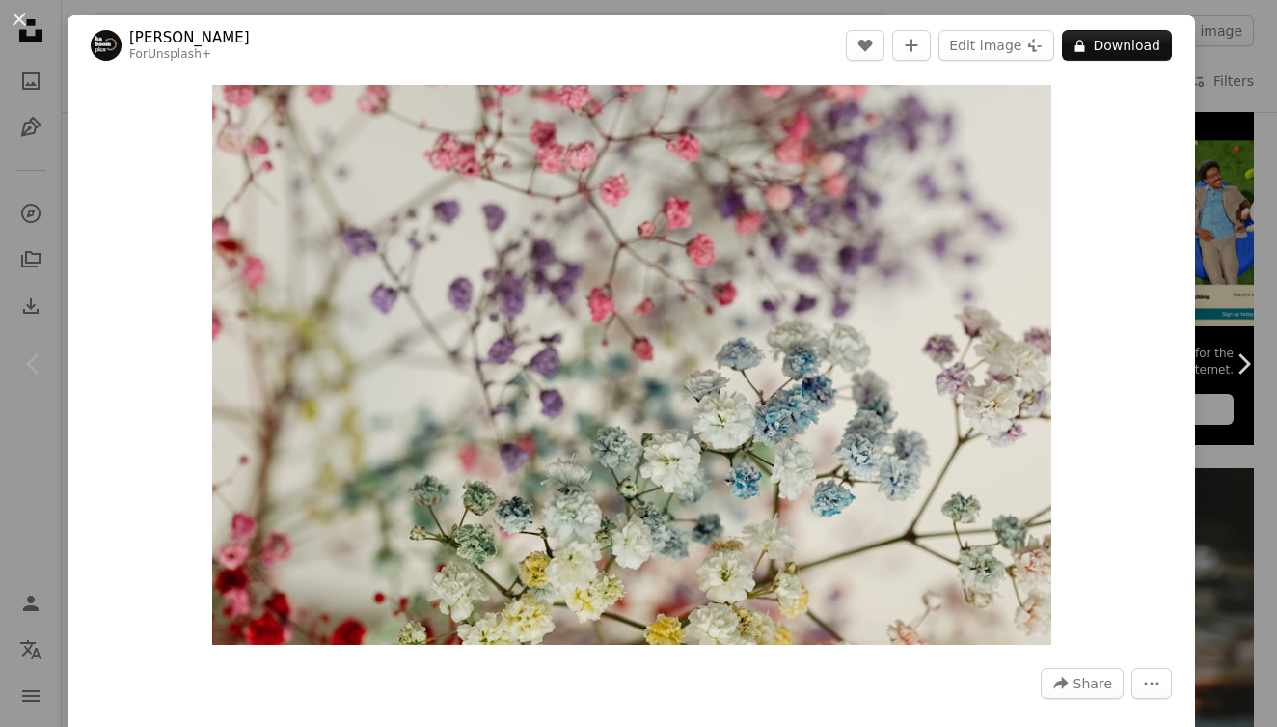
click at [31, 114] on div "An X shape Chevron left Chevron right [PERSON_NAME] For Unsplash+ A heart A plu…" at bounding box center [638, 363] width 1277 height 727
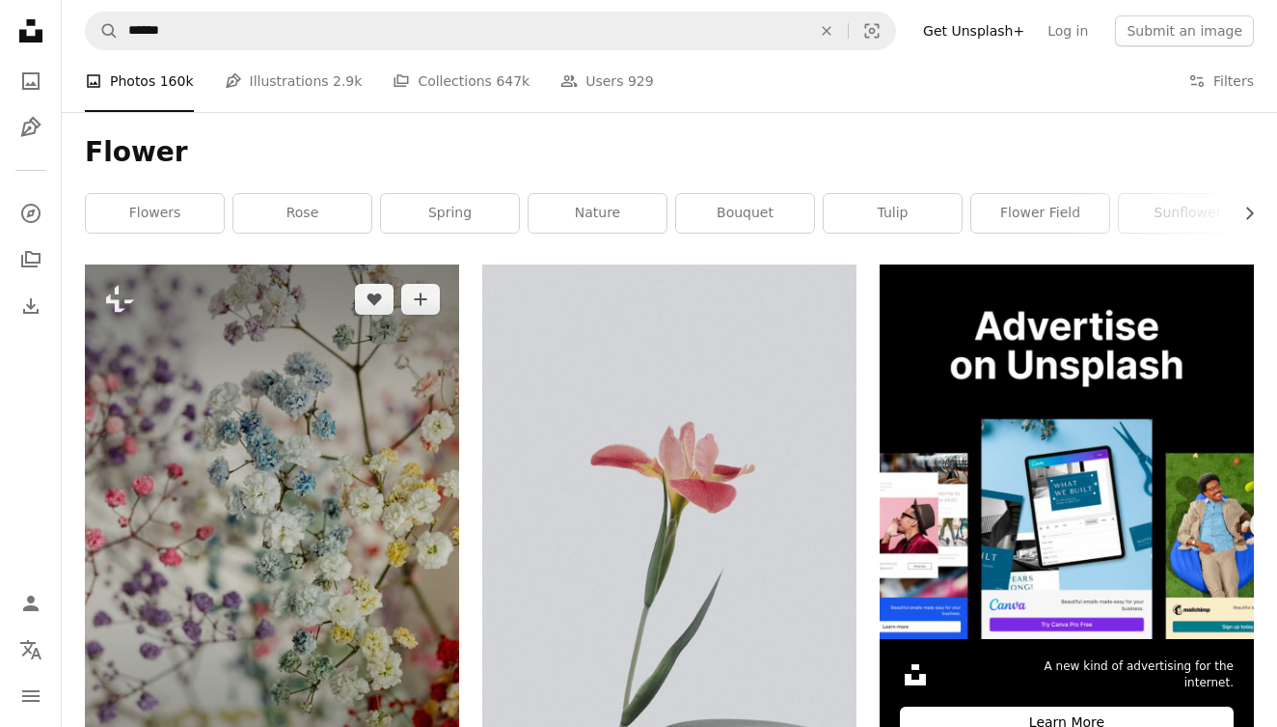
click at [351, 442] on img at bounding box center [272, 545] width 374 height 562
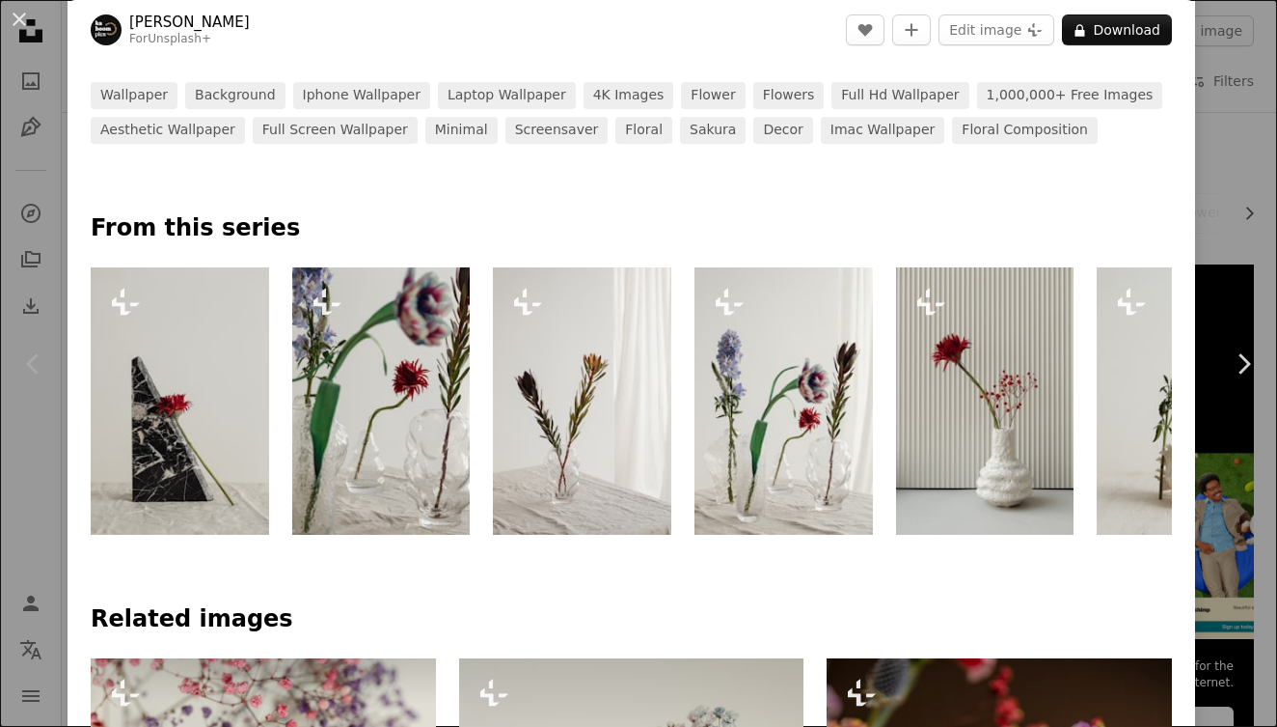
scroll to position [718, 0]
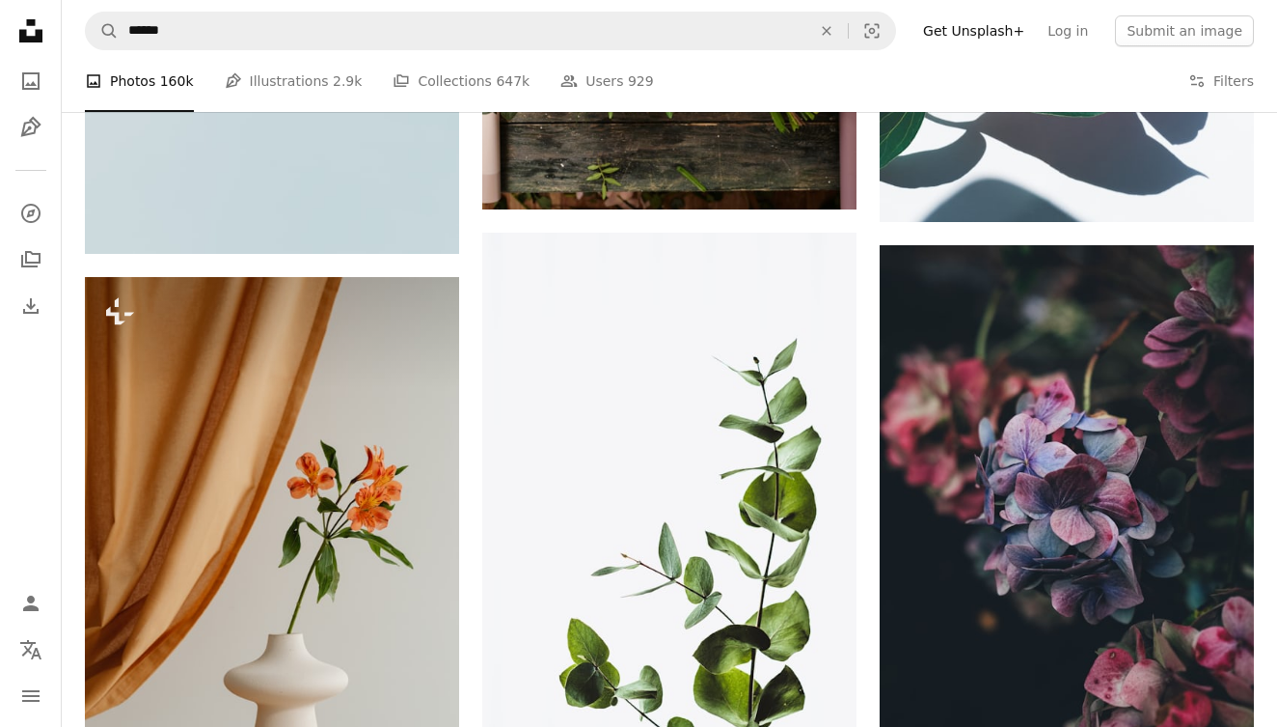
scroll to position [2820, 0]
